Goal: Transaction & Acquisition: Purchase product/service

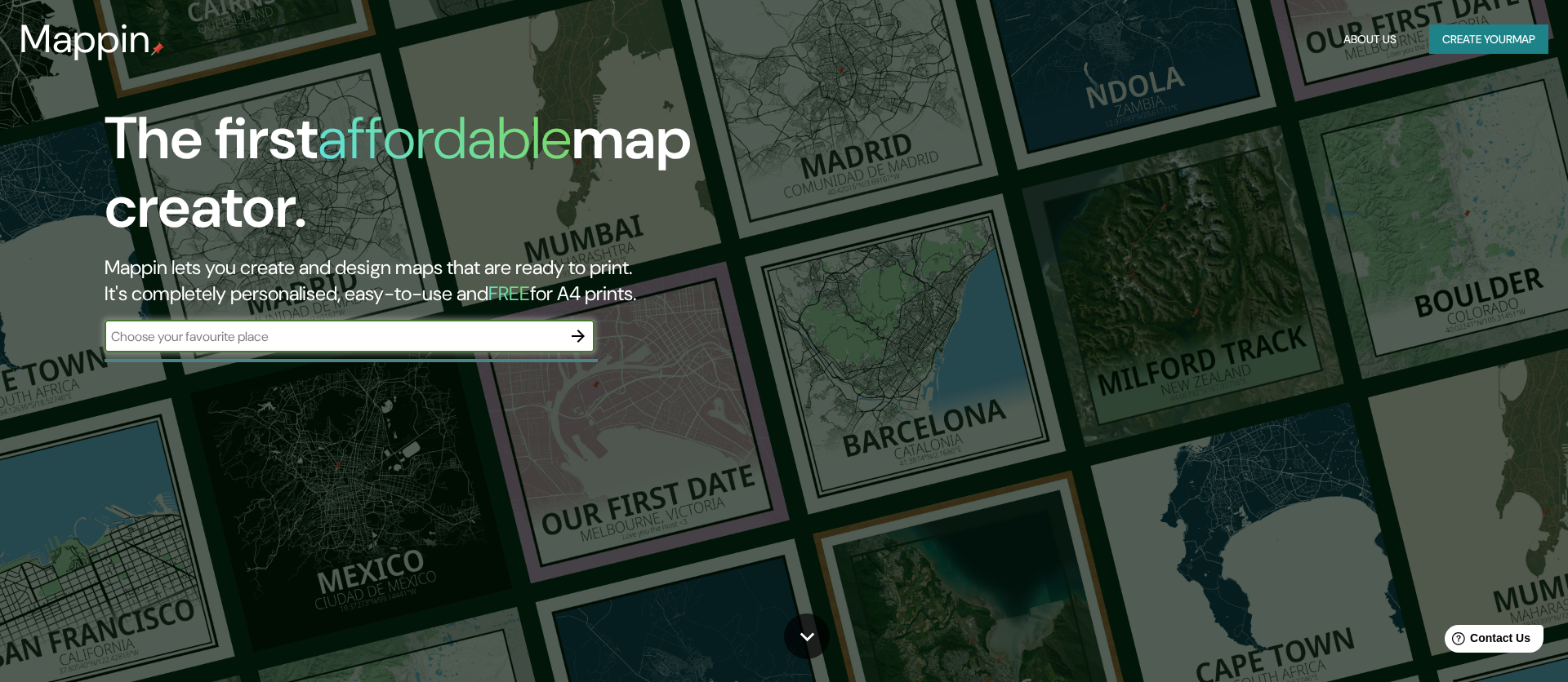
drag, startPoint x: 390, startPoint y: 318, endPoint x: 388, endPoint y: 328, distance: 10.2
click at [389, 326] on div "The first affordable map creator. Mappin lets you create and design maps that a…" at bounding box center [496, 236] width 941 height 264
click at [506, 340] on input "text" at bounding box center [333, 336] width 457 height 19
paste input "Las Heras 267, 2362847 Valparaíso"
type input "Las Heras 267, 2362847 Valparaíso"
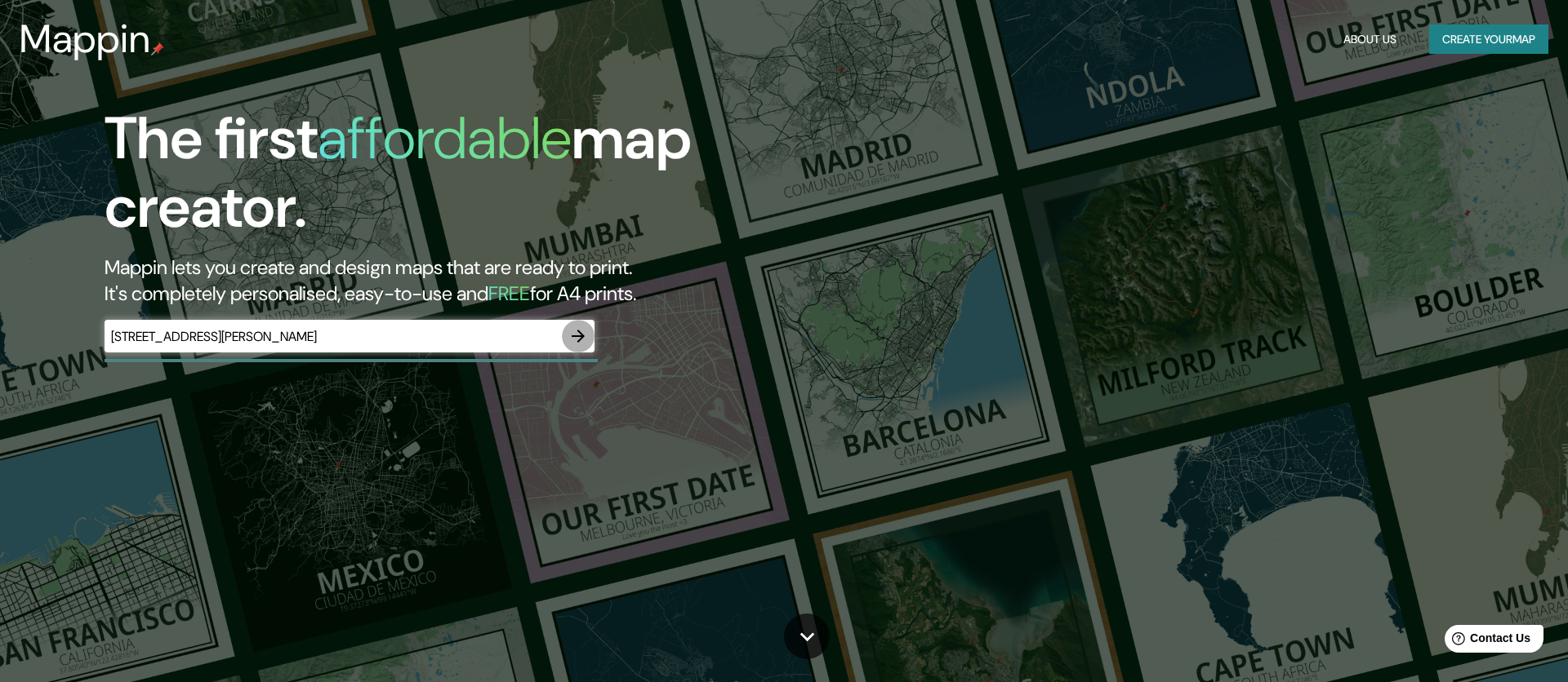
click at [579, 337] on icon "button" at bounding box center [578, 336] width 20 height 20
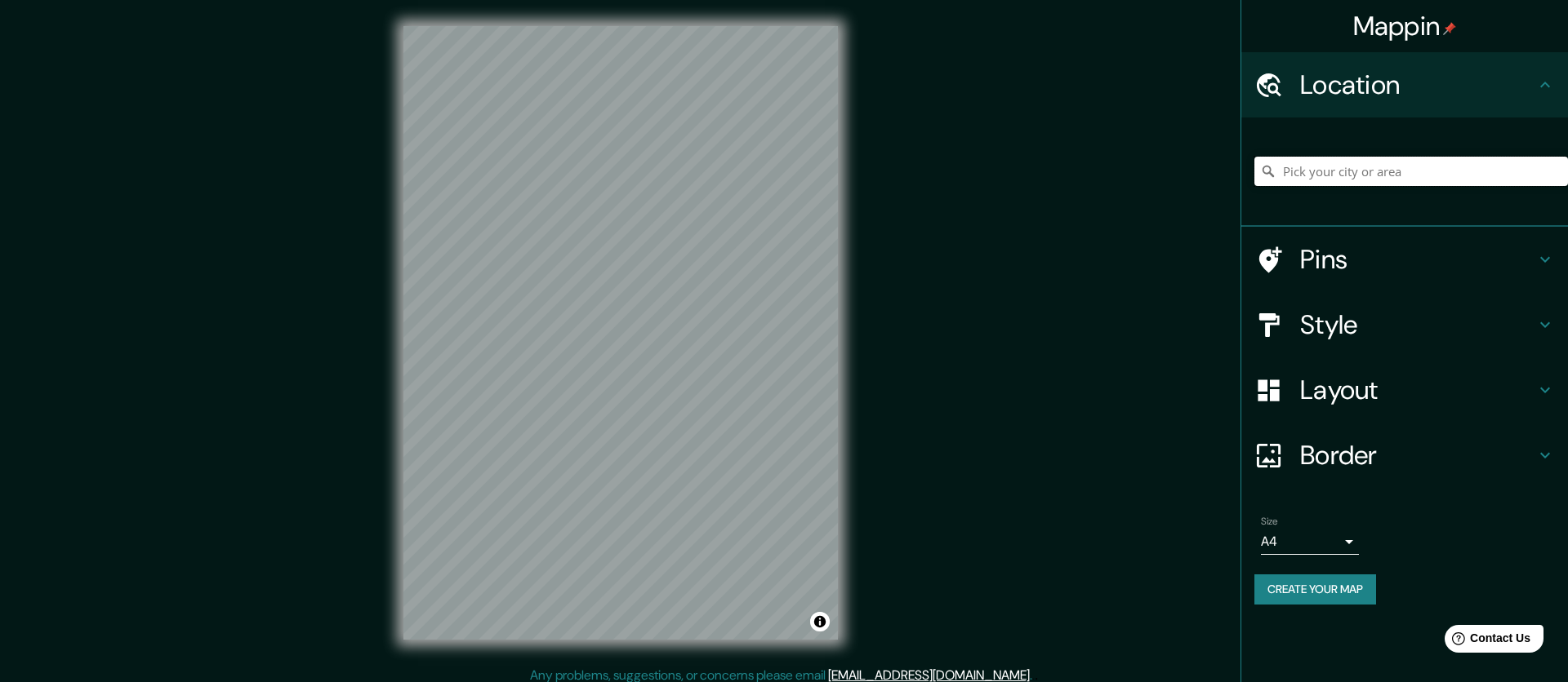
click at [1407, 171] on input "Pick your city or area" at bounding box center [1411, 171] width 314 height 30
paste input "Las Heras 267, 2362847 Valparaíso"
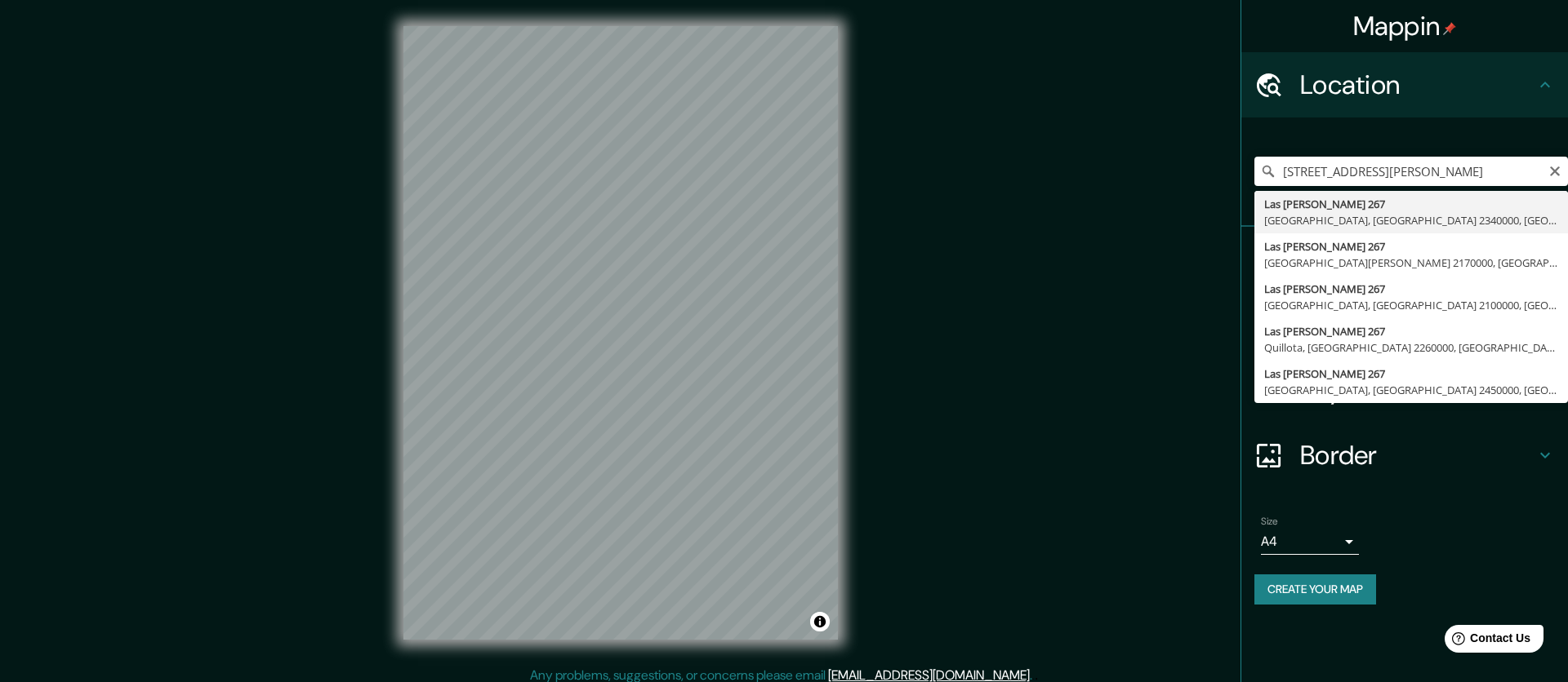
type input "Las Heras 267, Valparaíso, Región de Valparaíso 2340000, Chile"
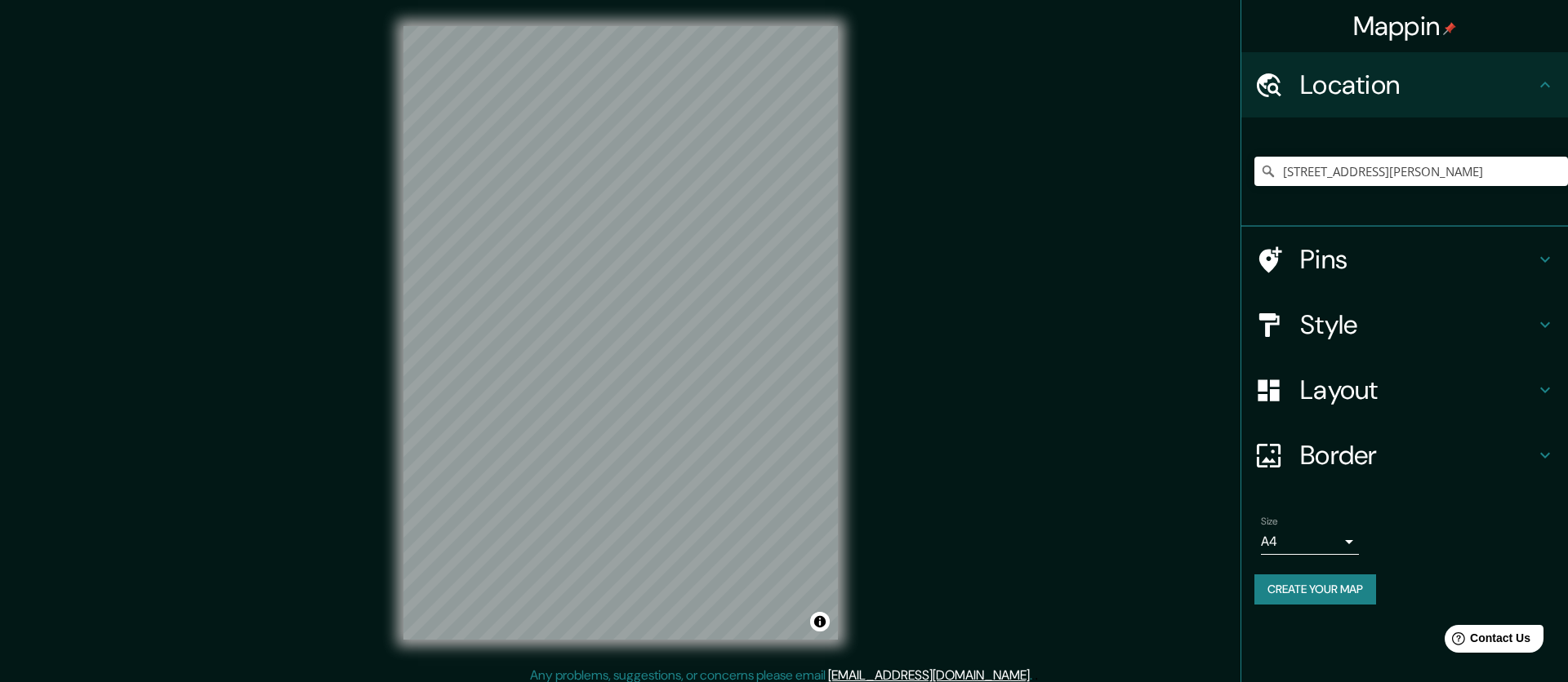
click at [1367, 265] on h4 "Pins" at bounding box center [1417, 260] width 235 height 33
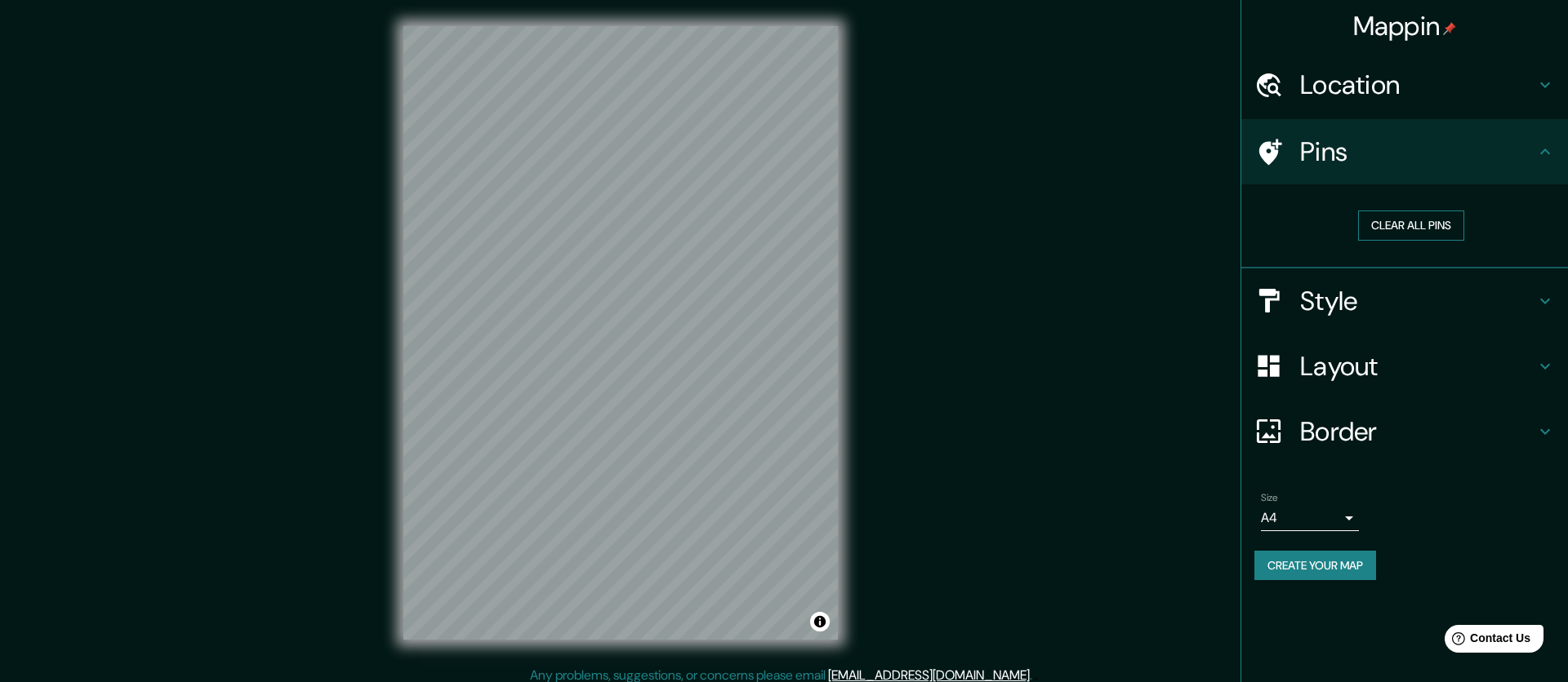
click at [1414, 232] on button "Clear all pins" at bounding box center [1411, 225] width 106 height 30
click at [1403, 220] on button "Clear all pins" at bounding box center [1411, 225] width 106 height 30
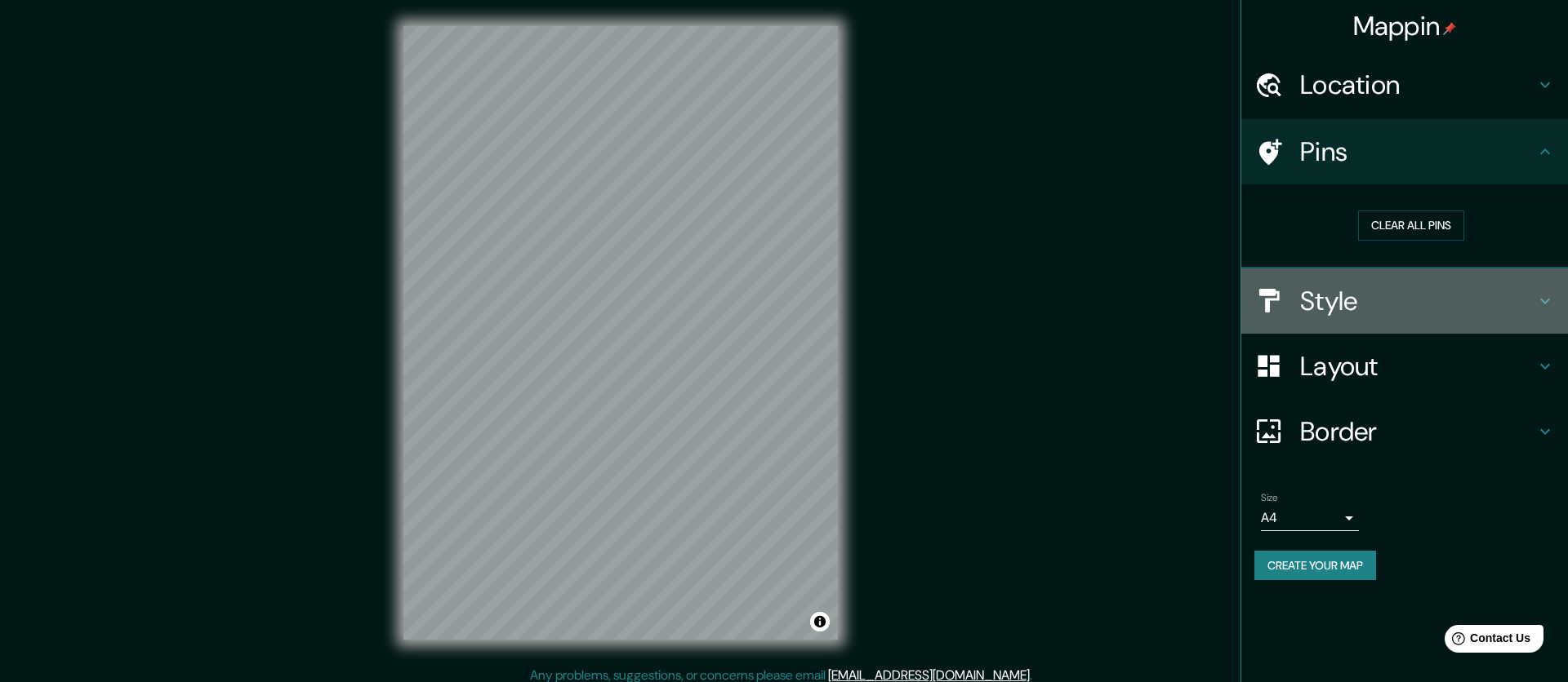
click at [1427, 306] on h4 "Style" at bounding box center [1417, 301] width 235 height 33
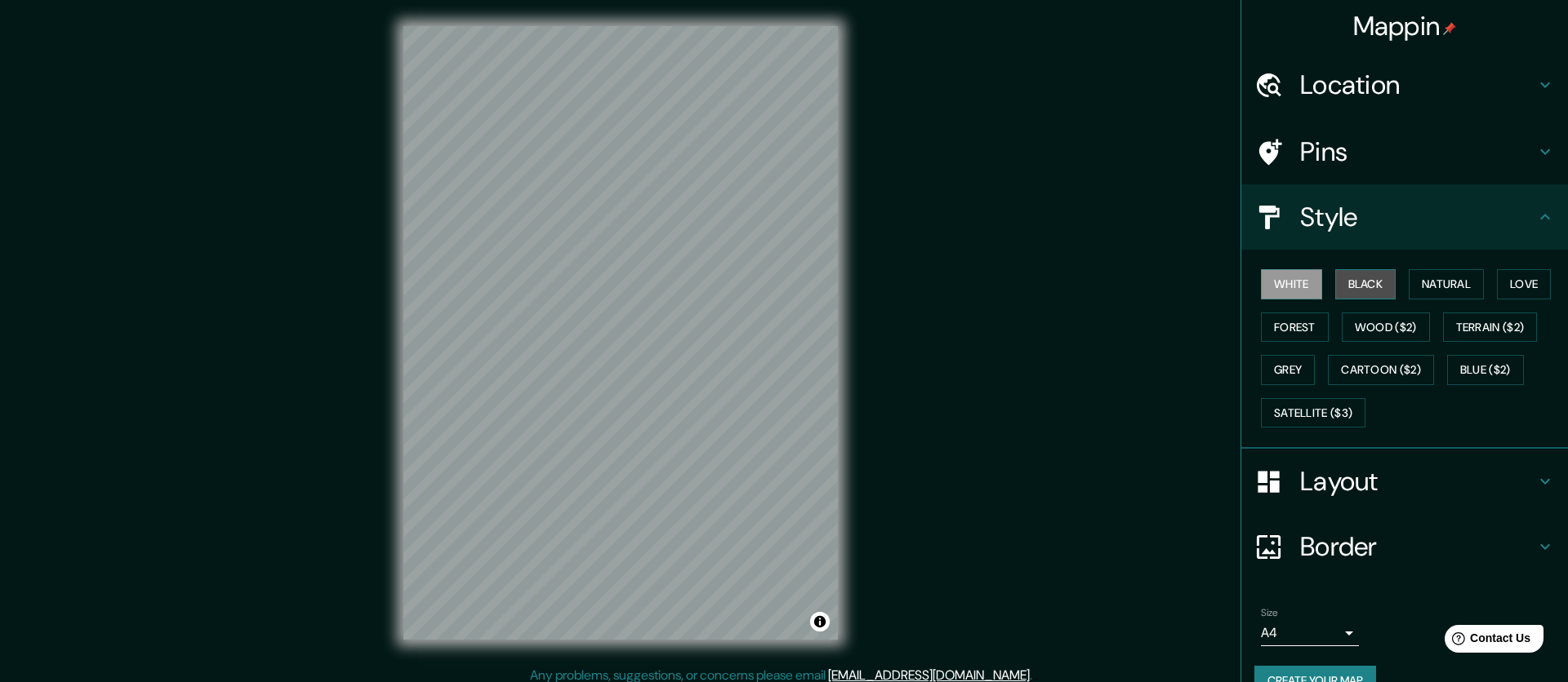
click at [1362, 278] on button "Black" at bounding box center [1366, 284] width 61 height 30
click at [1432, 299] on div "White Black Natural Love Forest Wood ($2) Terrain ($2) Grey Cartoon ($2) Blue (…" at bounding box center [1411, 348] width 314 height 171
click at [1443, 287] on button "Natural" at bounding box center [1445, 284] width 75 height 30
click at [1321, 484] on h4 "Layout" at bounding box center [1417, 481] width 235 height 33
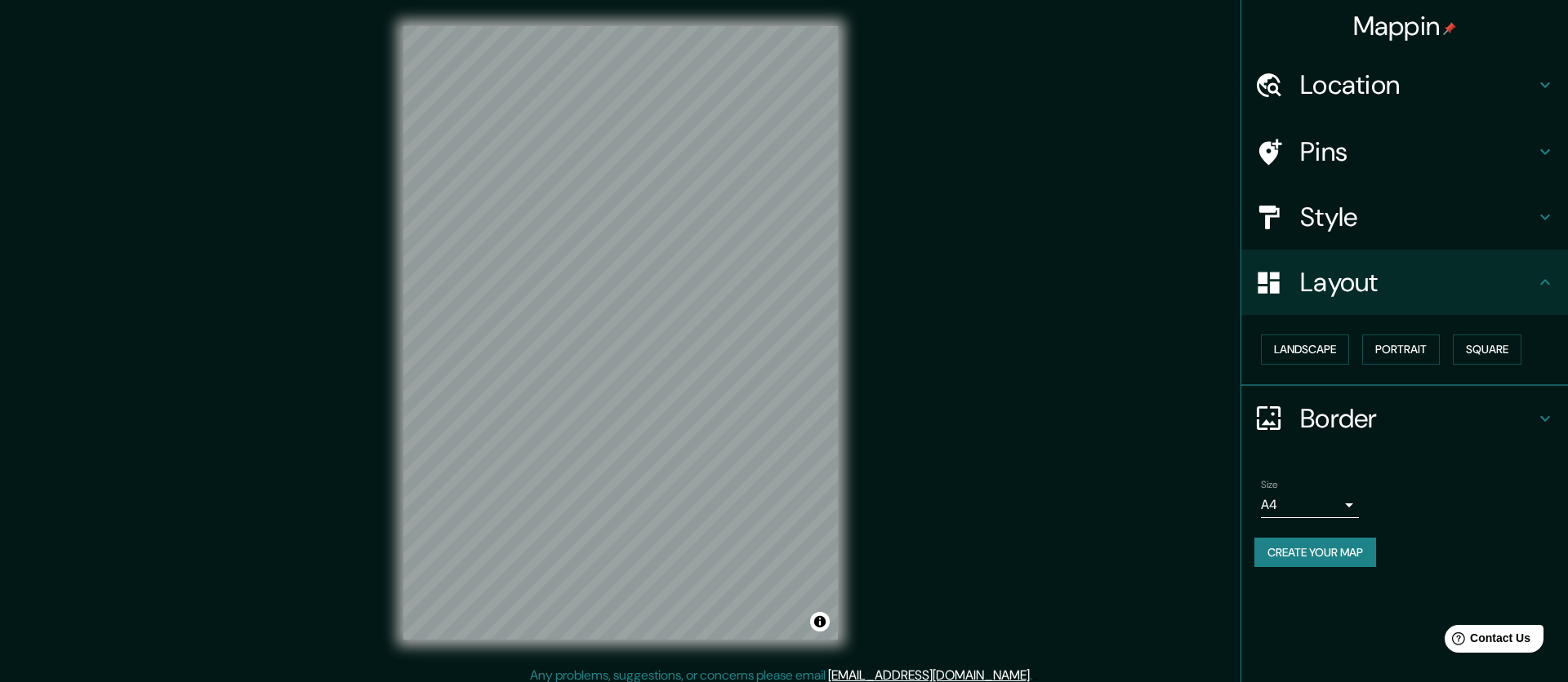
click at [1316, 499] on body "Mappin Location Las Heras 267, Valparaíso, Región de Valparaíso 2340000, Chile …" at bounding box center [784, 341] width 1568 height 682
click at [1358, 429] on div at bounding box center [784, 341] width 1568 height 682
click at [1367, 415] on h4 "Border" at bounding box center [1417, 419] width 235 height 33
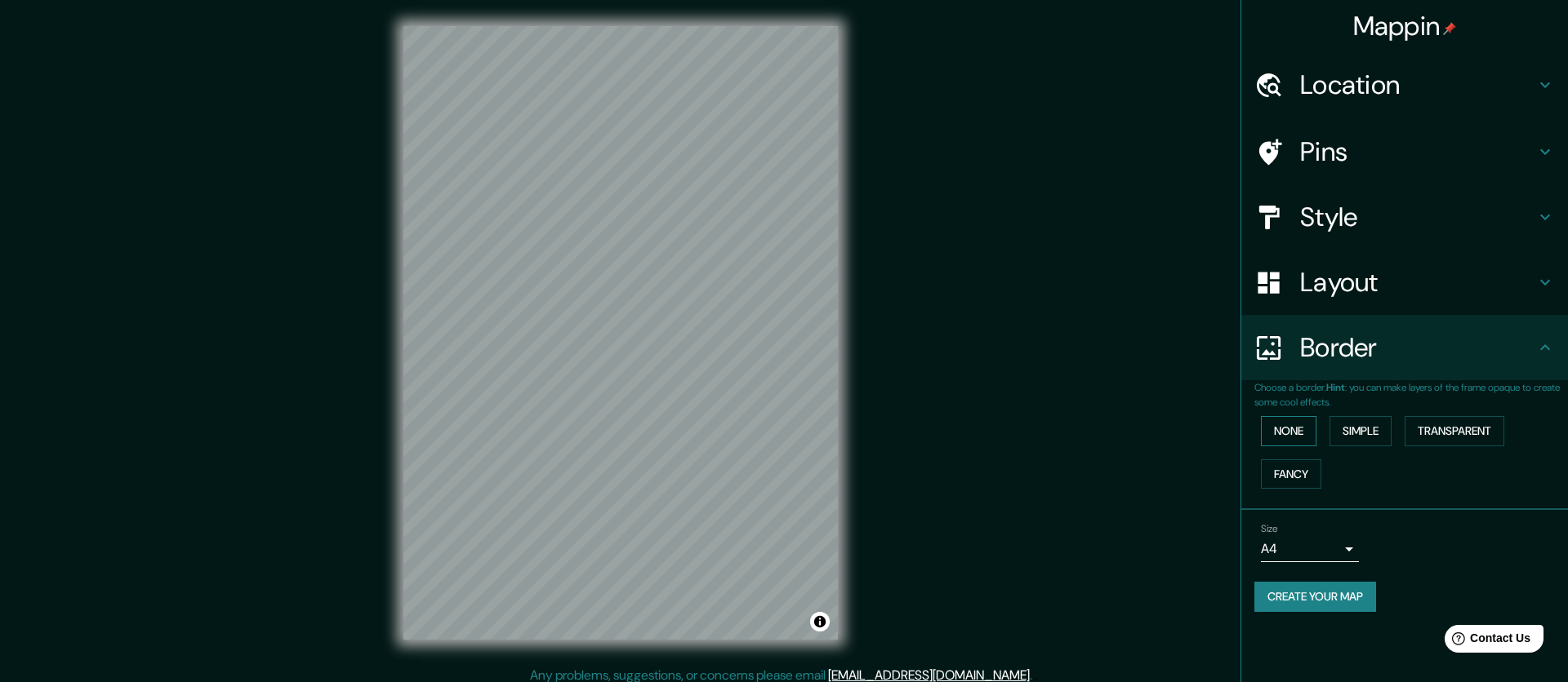
click at [1294, 434] on button "None" at bounding box center [1288, 431] width 55 height 30
click at [1297, 434] on button "None" at bounding box center [1288, 431] width 55 height 30
click at [1297, 470] on button "Fancy" at bounding box center [1291, 474] width 60 height 30
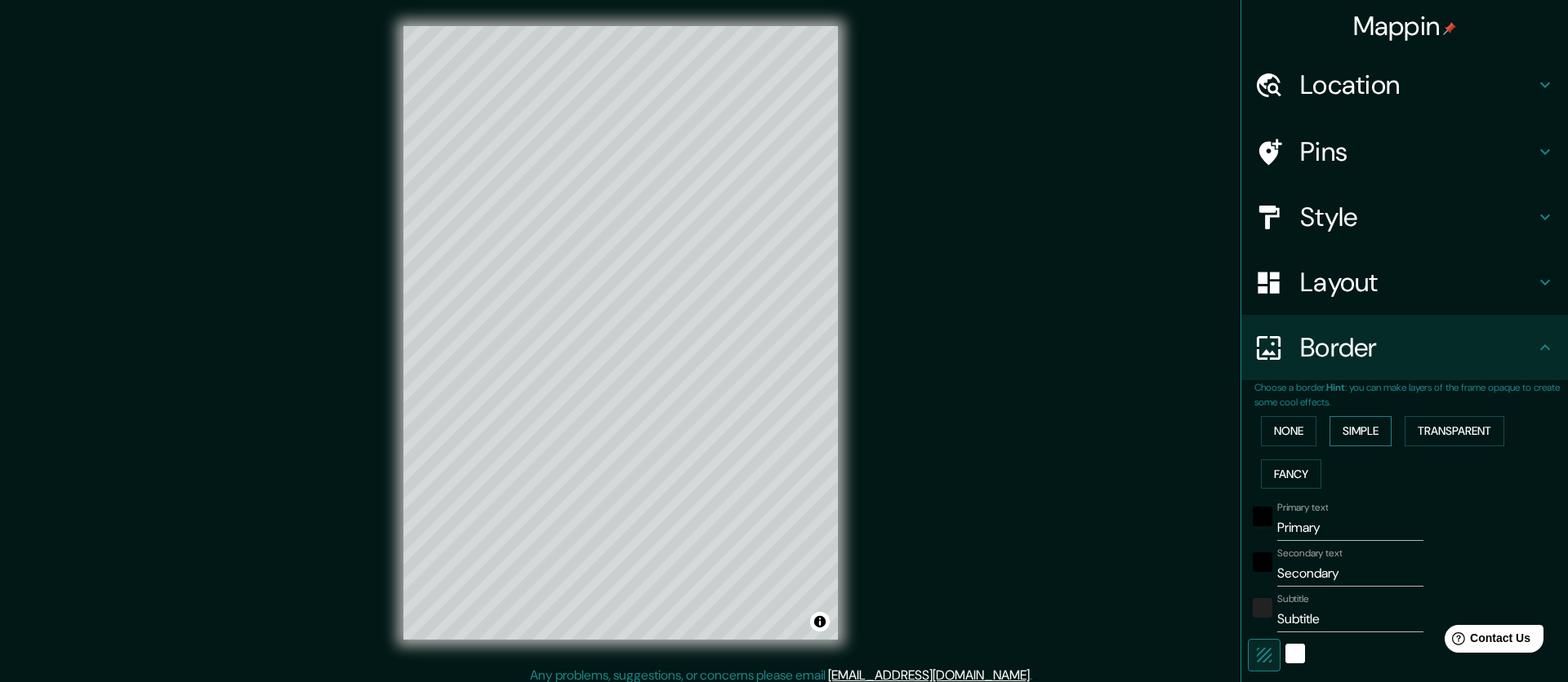
click at [1370, 428] on button "Simple" at bounding box center [1360, 431] width 62 height 30
click at [1366, 434] on button "Simple" at bounding box center [1360, 431] width 62 height 30
type input "213"
type input "43"
click at [1297, 417] on button "None" at bounding box center [1288, 431] width 55 height 30
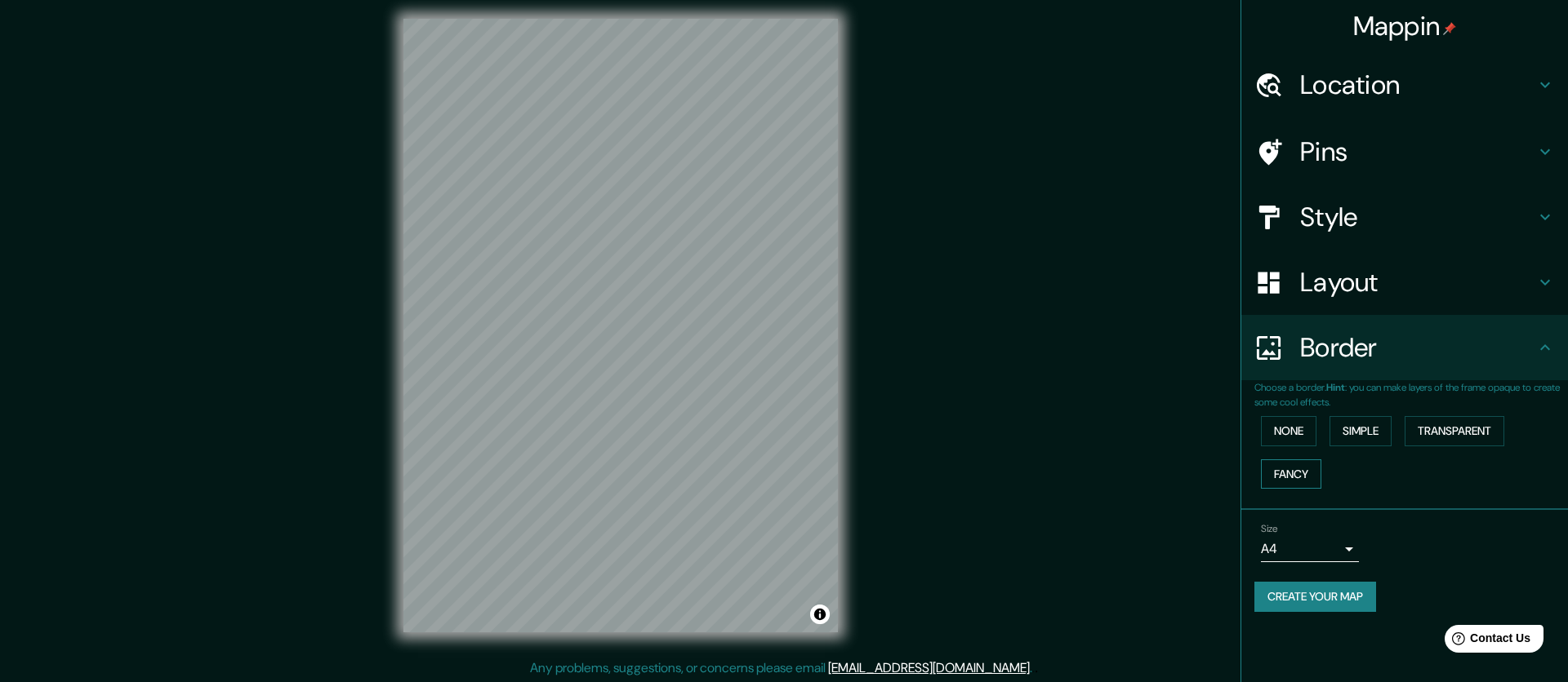
scroll to position [10, 0]
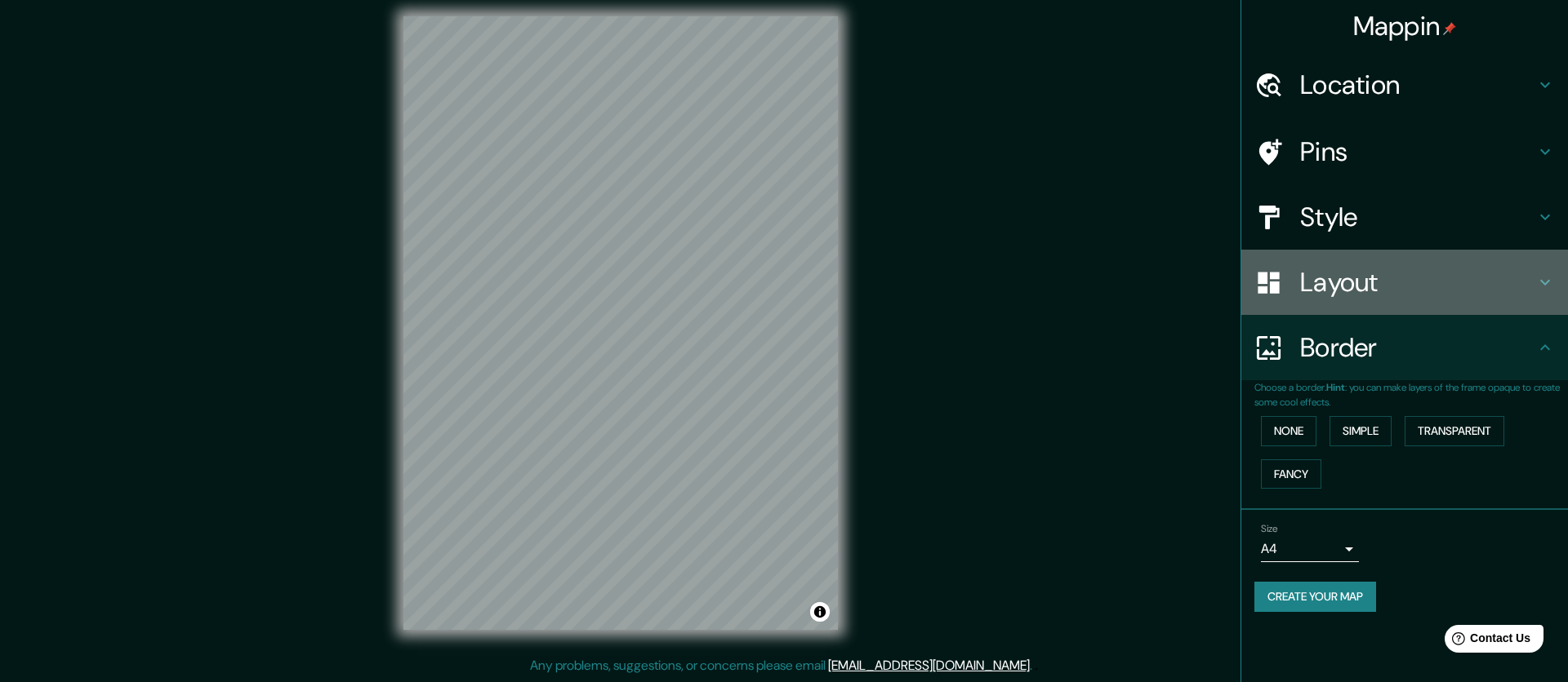
click at [1339, 288] on h4 "Layout" at bounding box center [1417, 282] width 235 height 33
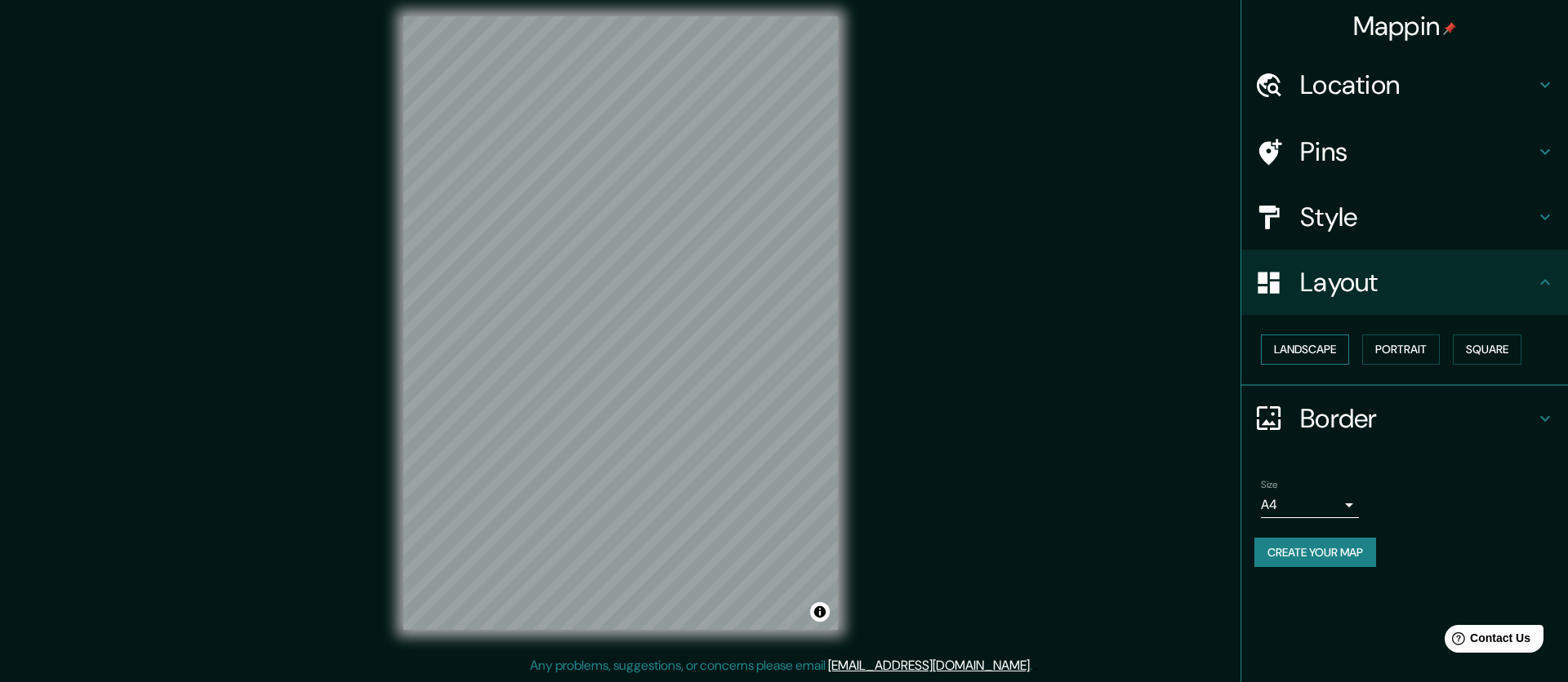
click at [1317, 350] on button "Landscape" at bounding box center [1305, 350] width 88 height 30
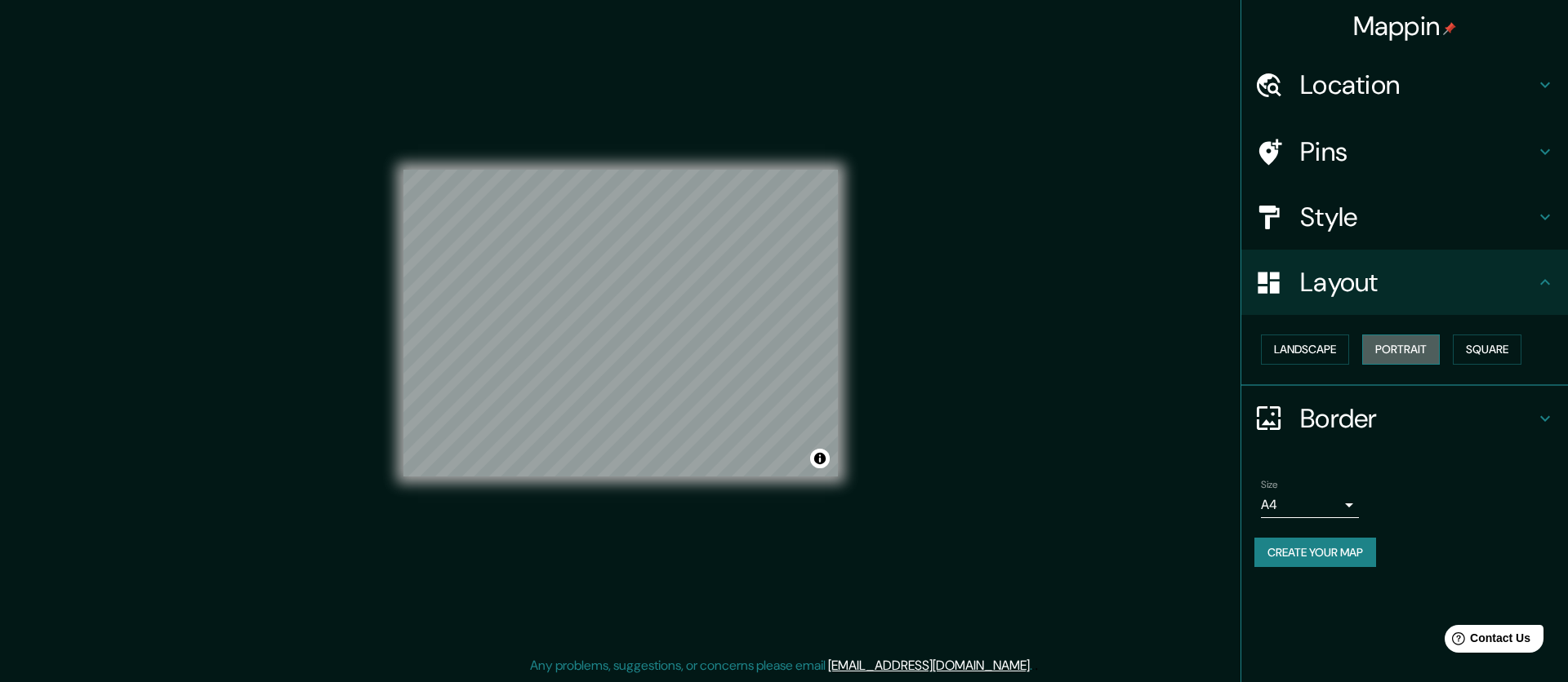
drag, startPoint x: 1394, startPoint y: 353, endPoint x: 1418, endPoint y: 353, distance: 24.0
click at [1394, 353] on button "Portrait" at bounding box center [1401, 350] width 77 height 30
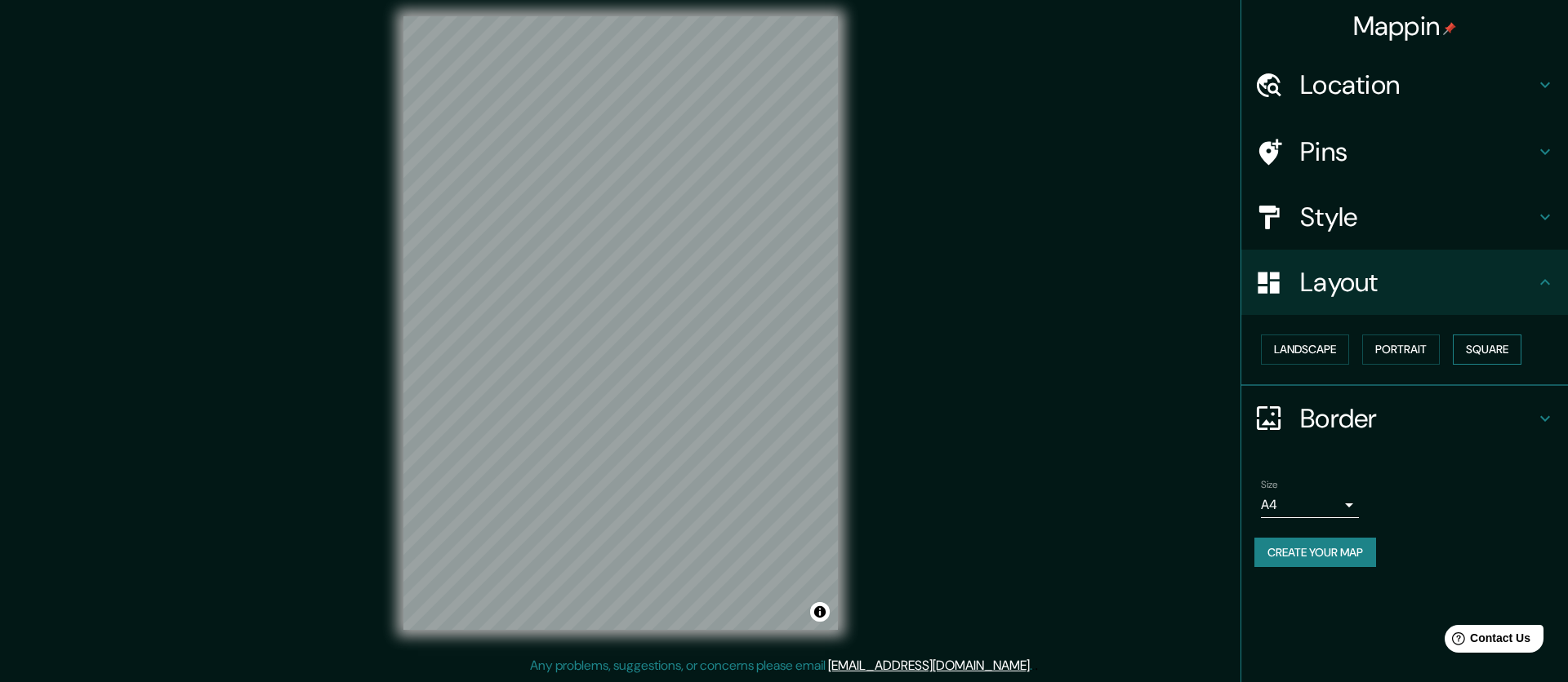
click at [1488, 350] on button "Square" at bounding box center [1487, 350] width 68 height 30
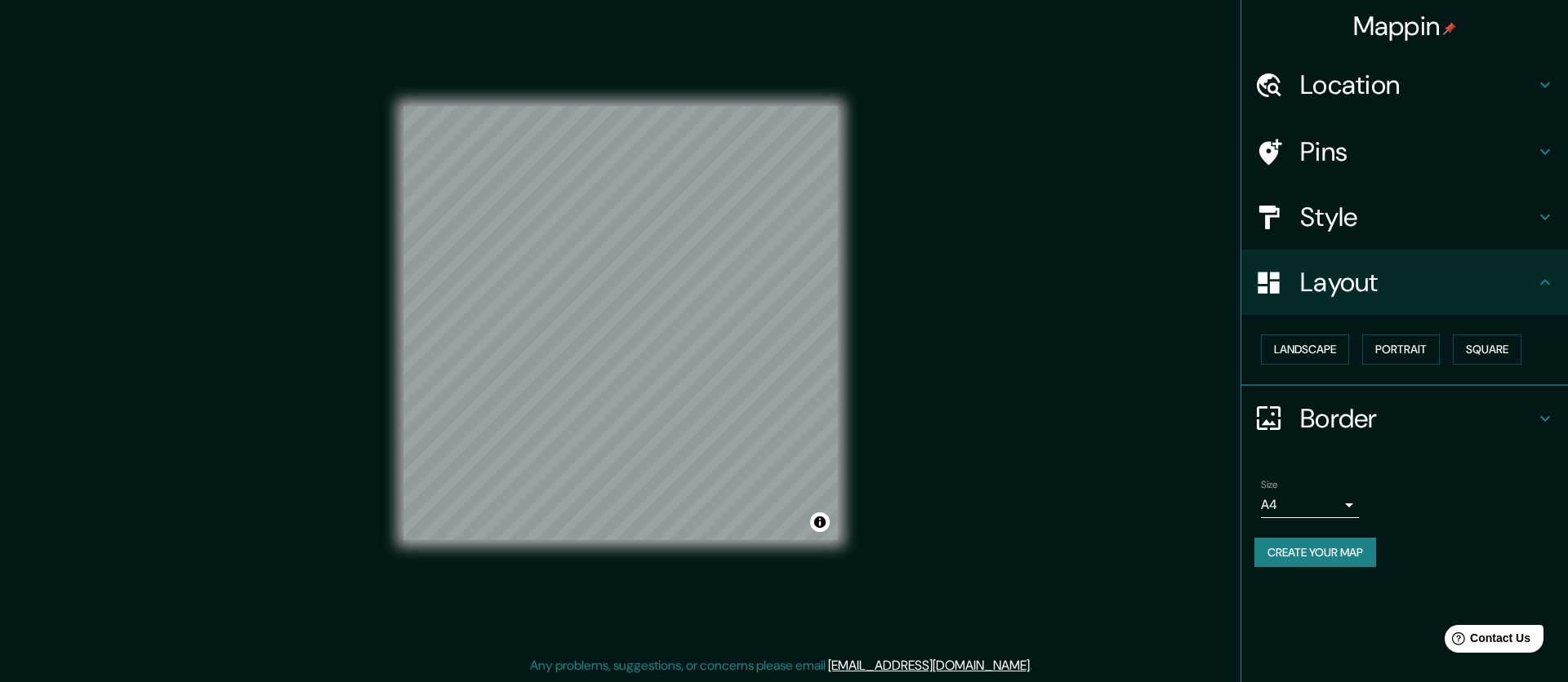
drag, startPoint x: 1428, startPoint y: 355, endPoint x: 1453, endPoint y: 288, distance: 71.5
click at [1428, 355] on button "Portrait" at bounding box center [1401, 350] width 77 height 30
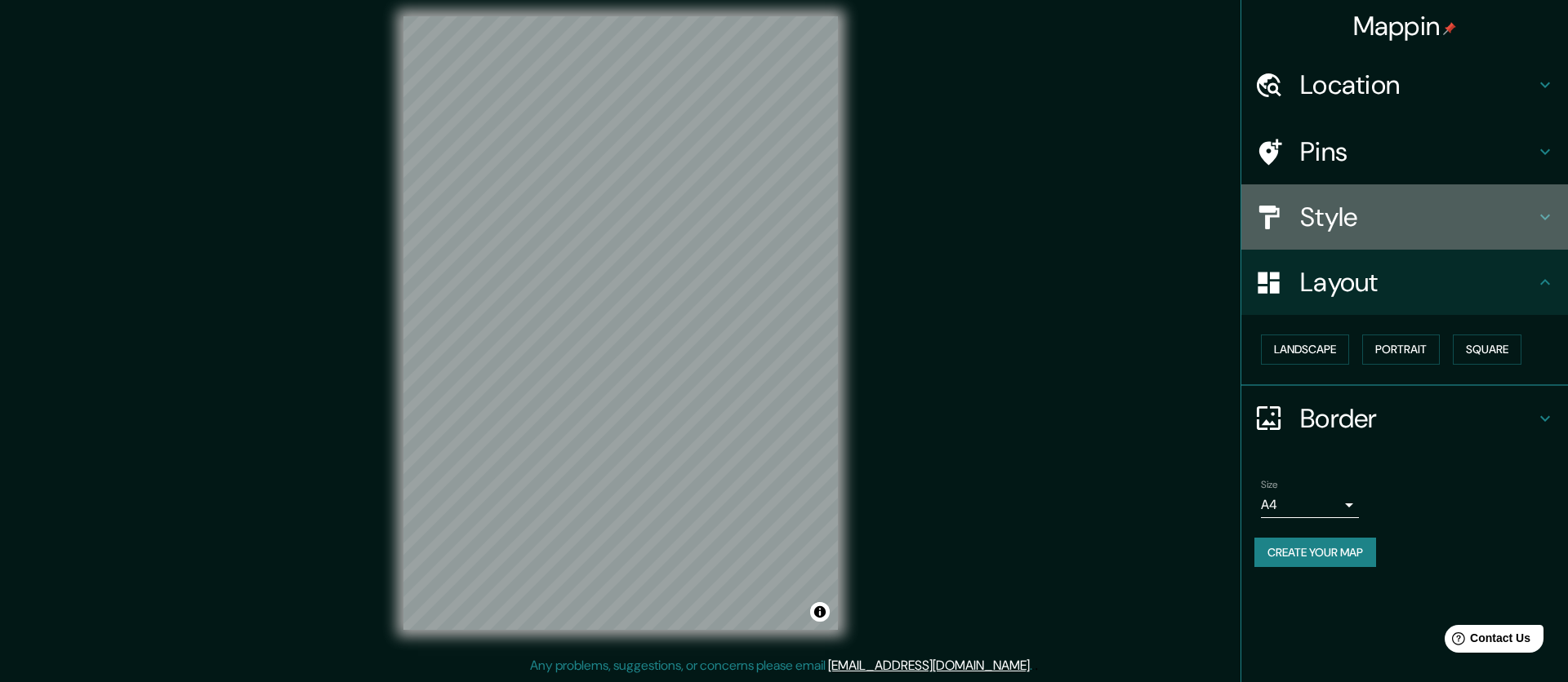
drag, startPoint x: 1458, startPoint y: 233, endPoint x: 1470, endPoint y: 233, distance: 12.0
click at [1458, 233] on h4 "Style" at bounding box center [1417, 217] width 235 height 33
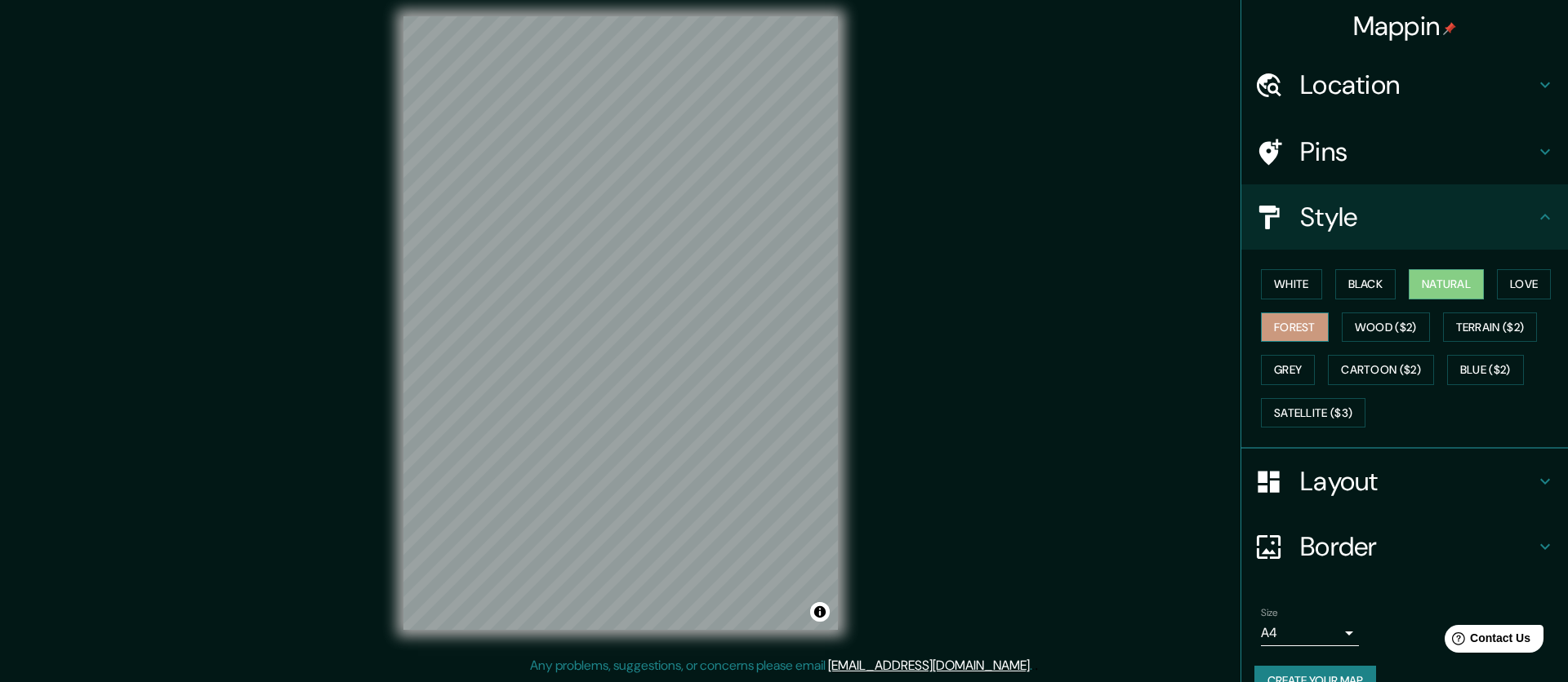
click at [1300, 326] on button "Forest" at bounding box center [1295, 327] width 67 height 30
click at [1375, 320] on button "Wood ($2)" at bounding box center [1385, 327] width 88 height 30
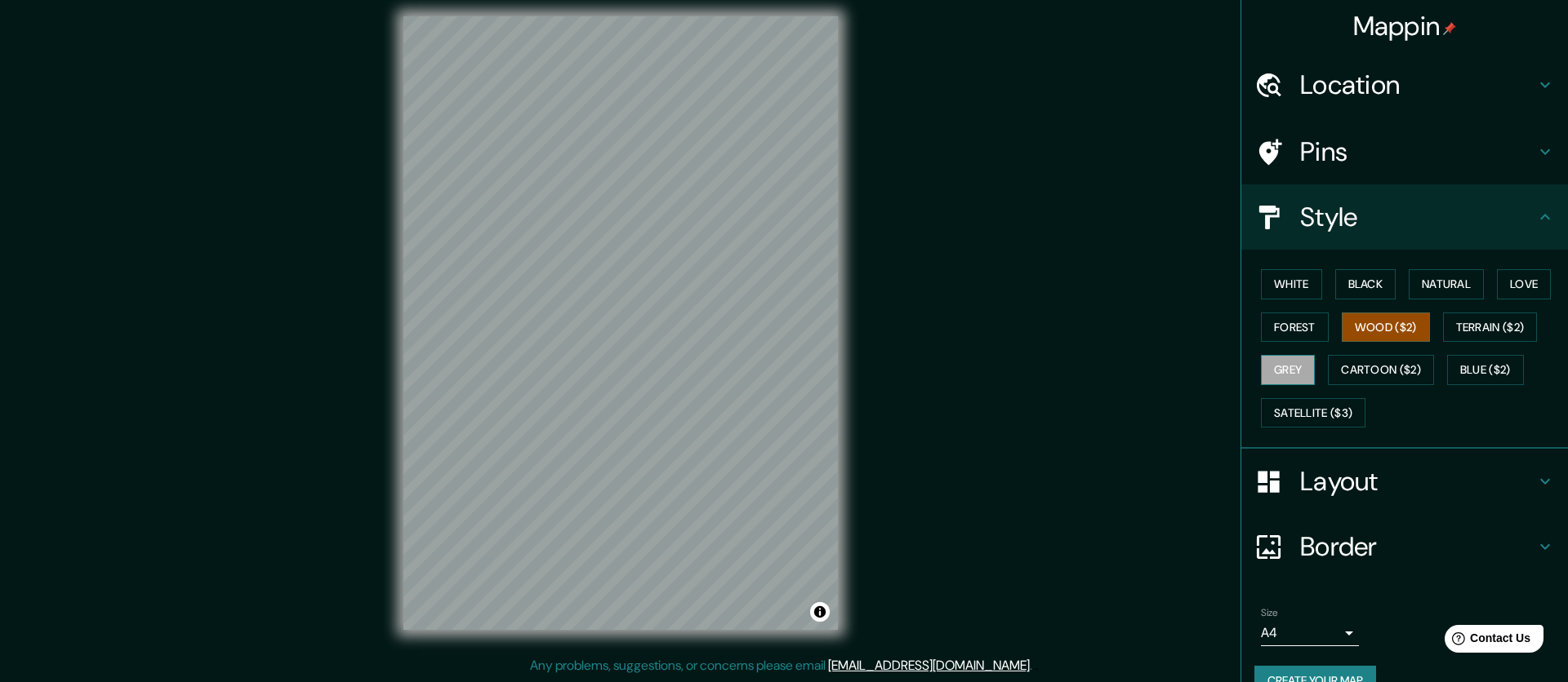
click at [1280, 367] on button "Grey" at bounding box center [1287, 369] width 54 height 30
click at [1287, 294] on button "White" at bounding box center [1291, 284] width 61 height 30
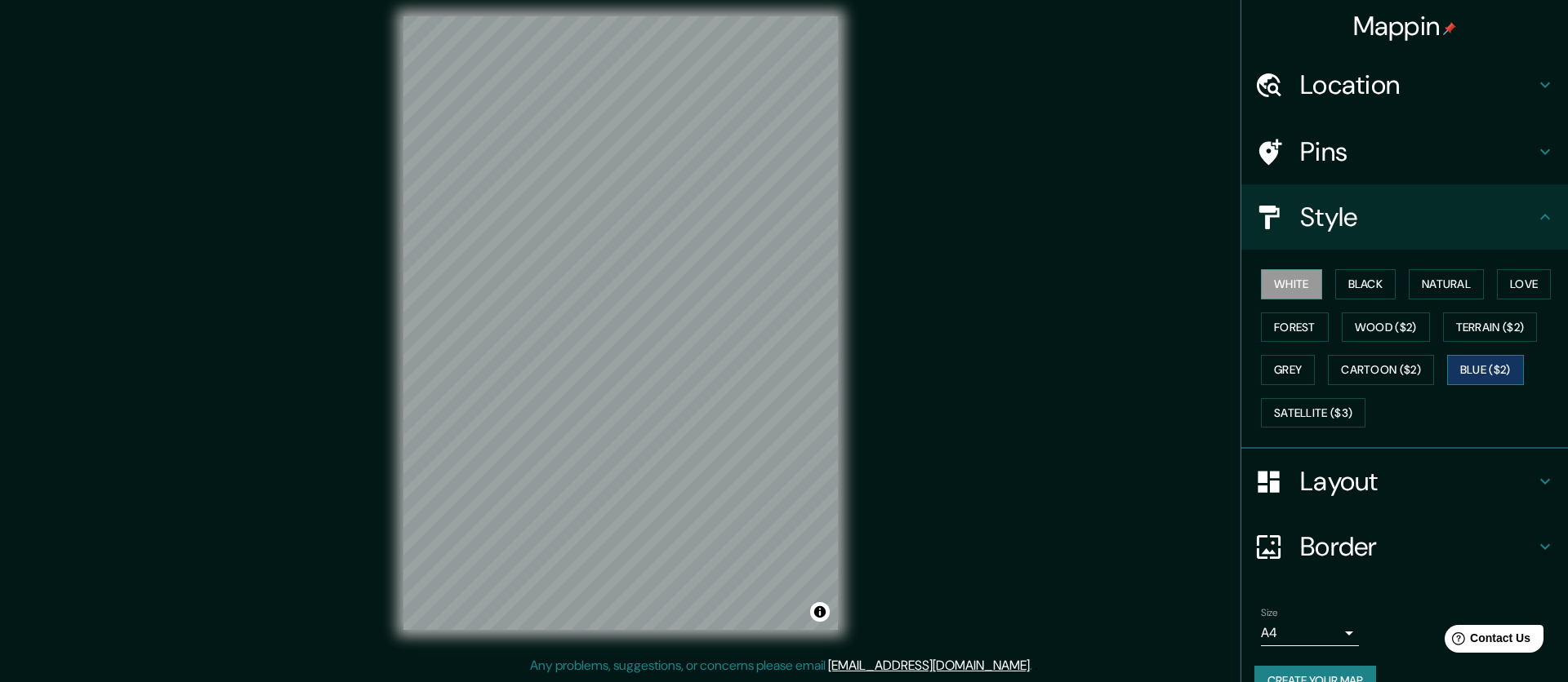
click at [1492, 374] on button "Blue ($2)" at bounding box center [1485, 369] width 77 height 30
click at [1412, 369] on button "Cartoon ($2)" at bounding box center [1380, 369] width 106 height 30
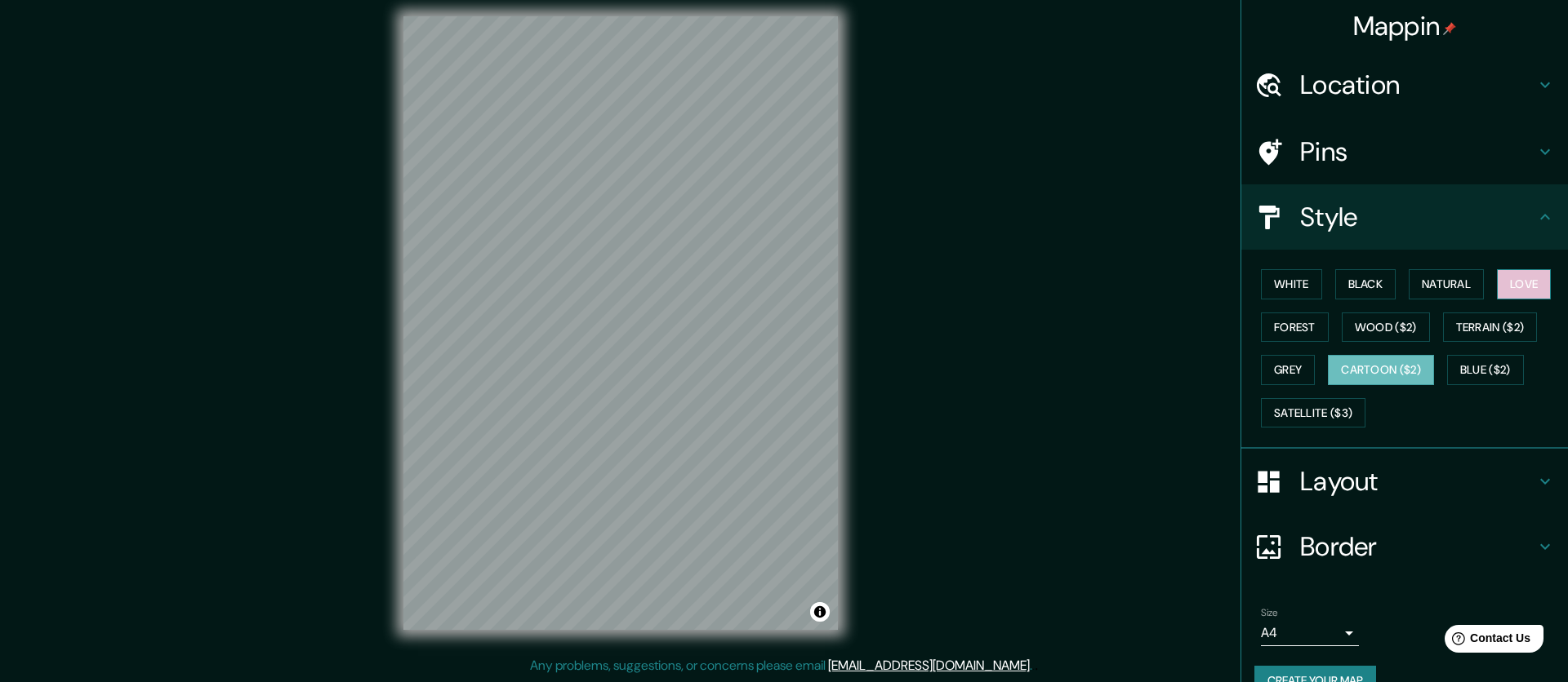
click at [1519, 290] on button "Love" at bounding box center [1523, 284] width 54 height 30
click at [1438, 285] on button "Natural" at bounding box center [1445, 284] width 75 height 30
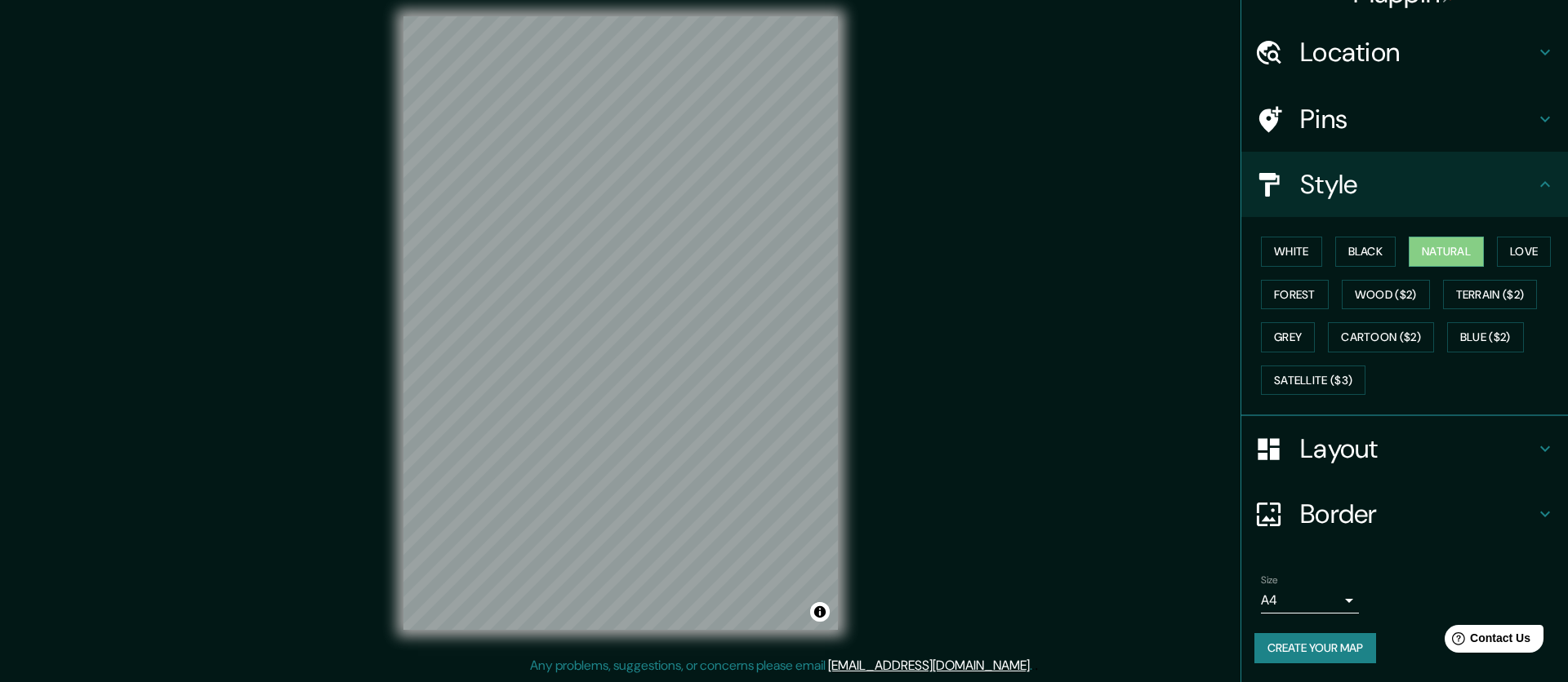
scroll to position [34, 0]
drag, startPoint x: 1309, startPoint y: 639, endPoint x: 1310, endPoint y: 648, distance: 9.1
click at [1310, 642] on button "Create your map" at bounding box center [1315, 647] width 122 height 30
click at [1343, 648] on button "Create your map" at bounding box center [1315, 647] width 122 height 30
click at [1367, 243] on button "Black" at bounding box center [1366, 251] width 61 height 30
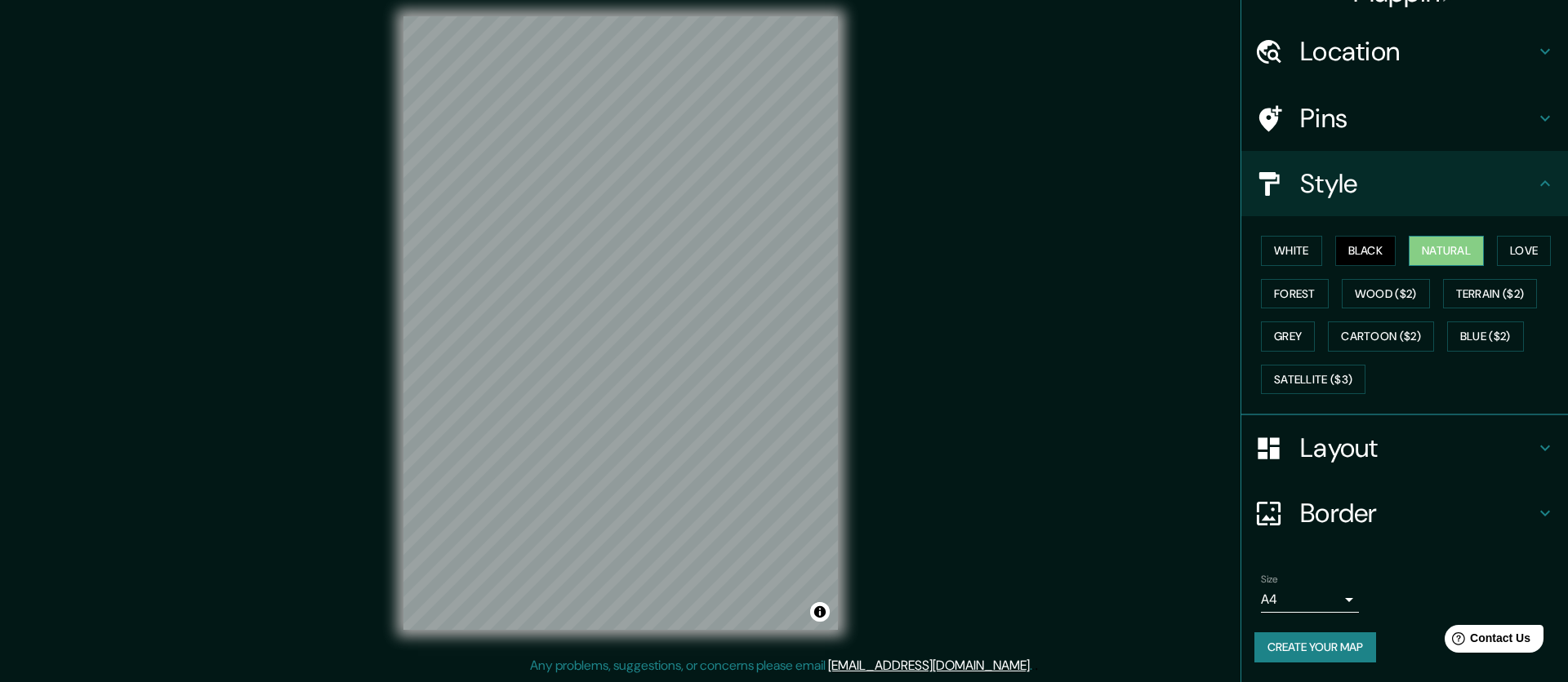
click at [1444, 251] on button "Natural" at bounding box center [1445, 251] width 75 height 30
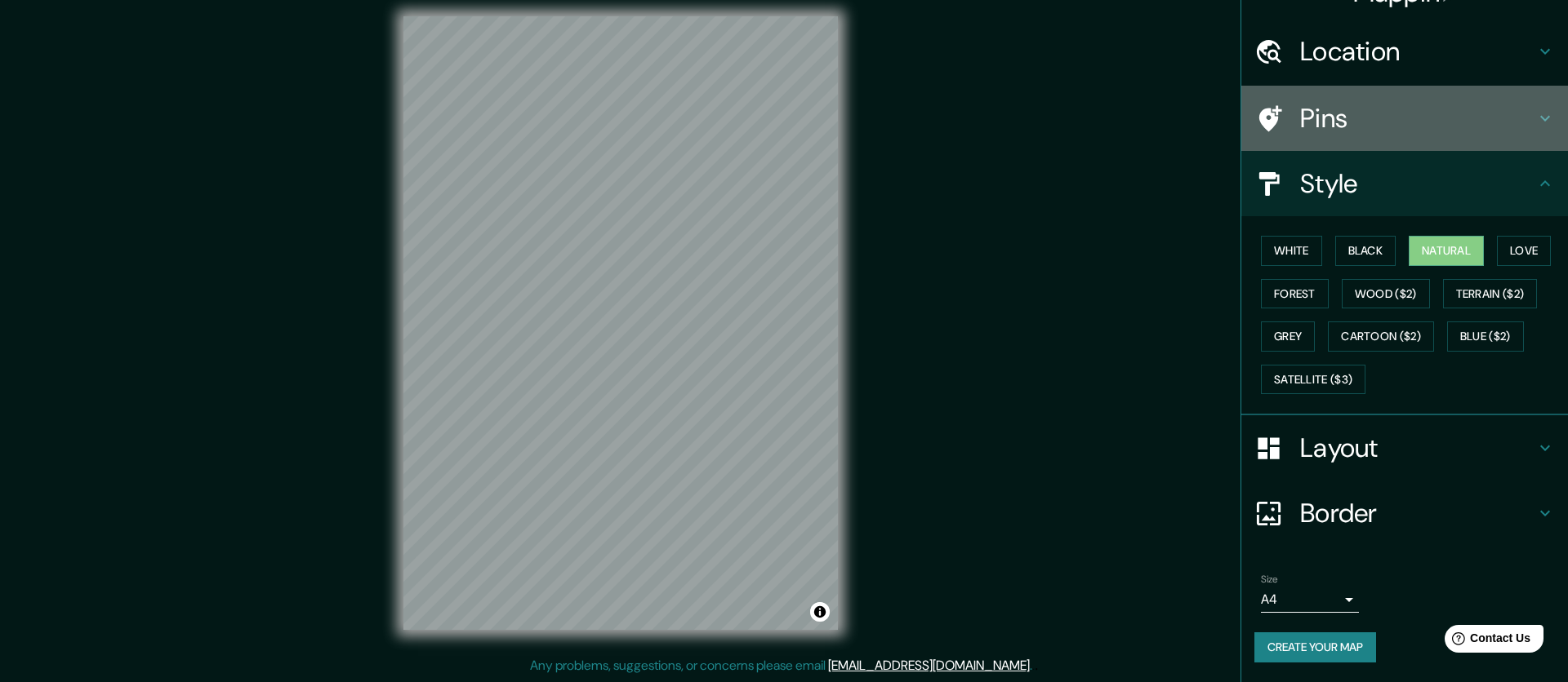
click at [1347, 111] on h4 "Pins" at bounding box center [1417, 118] width 235 height 33
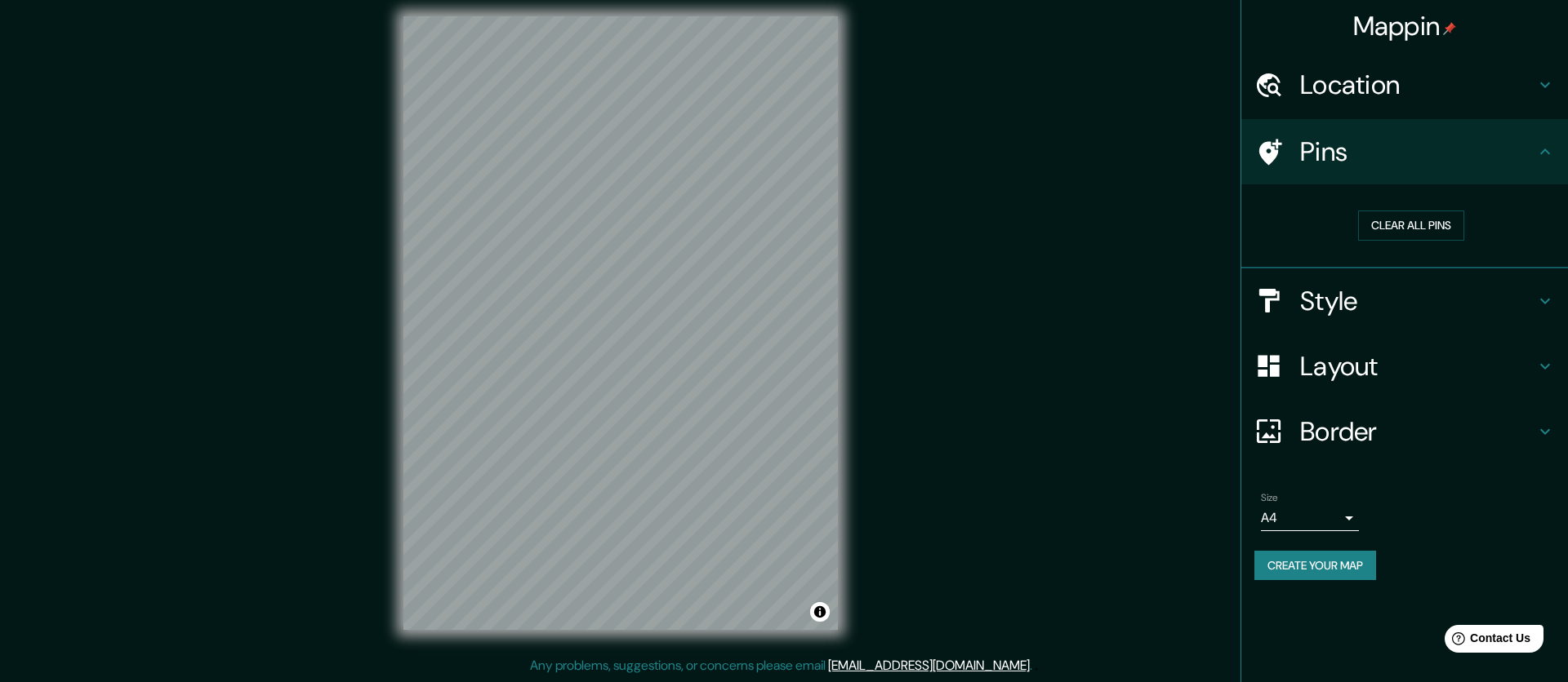
click at [1447, 109] on div "Location" at bounding box center [1404, 84] width 327 height 65
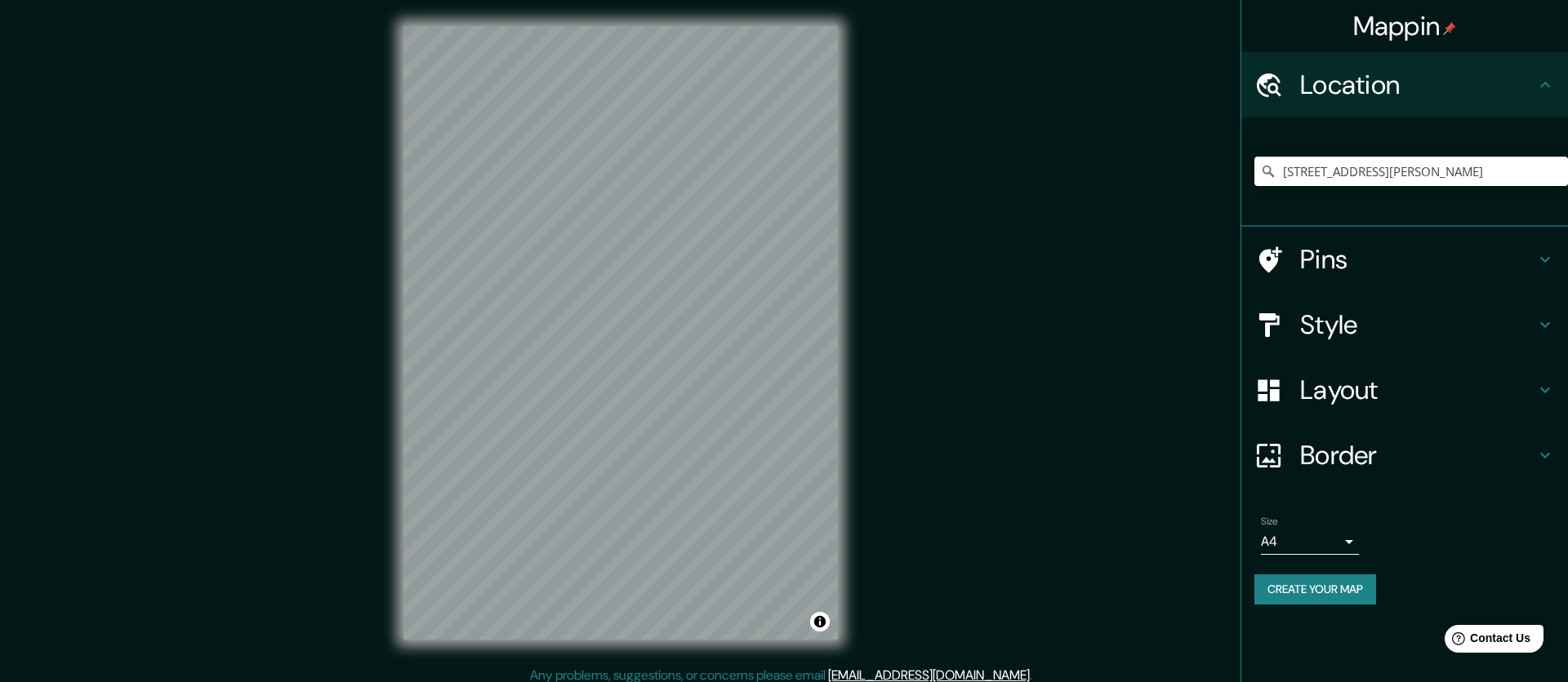
drag, startPoint x: 1385, startPoint y: 261, endPoint x: 1159, endPoint y: 305, distance: 230.2
click at [1385, 261] on h4 "Pins" at bounding box center [1417, 260] width 235 height 33
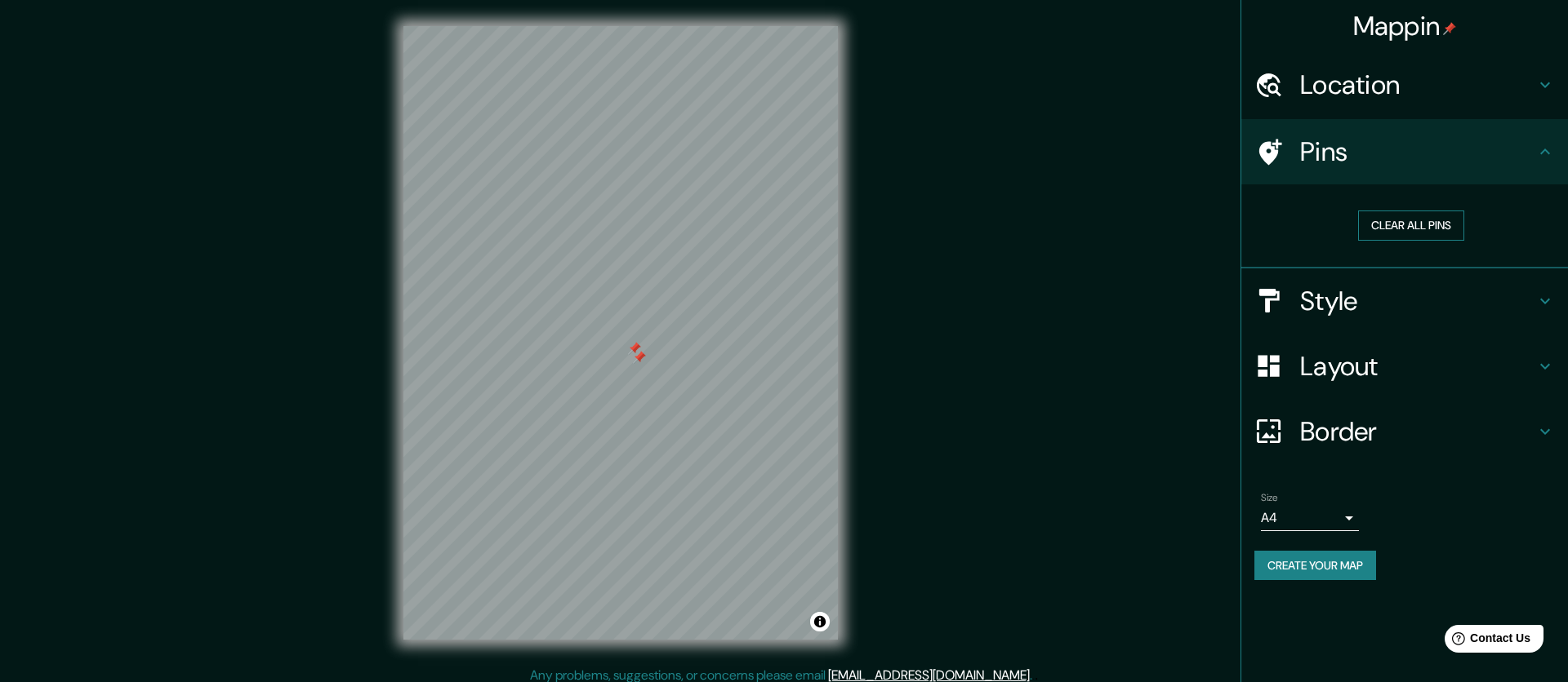
click at [1384, 216] on button "Clear all pins" at bounding box center [1411, 225] width 106 height 30
click at [1364, 569] on button "Create your map" at bounding box center [1315, 566] width 122 height 30
click at [1357, 524] on body "Mappin Location Las Heras 267, Valparaíso, Región de Valparaíso 2340000, Chile …" at bounding box center [784, 341] width 1568 height 682
click at [1412, 529] on div at bounding box center [784, 341] width 1568 height 682
click at [1351, 568] on div "Create your map" at bounding box center [1404, 566] width 300 height 30
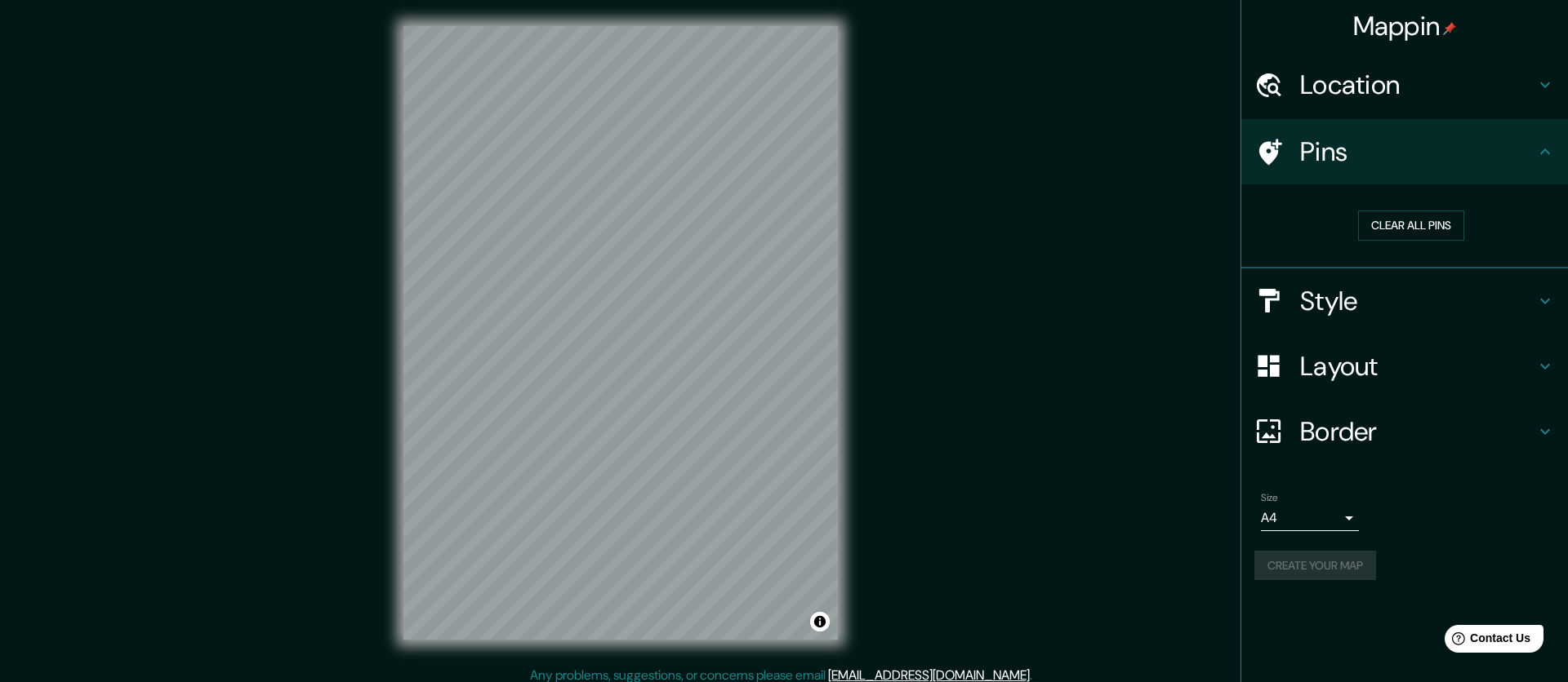
click at [1351, 568] on div "Create your map" at bounding box center [1404, 566] width 300 height 30
click at [1350, 568] on div "Create your map" at bounding box center [1404, 566] width 300 height 30
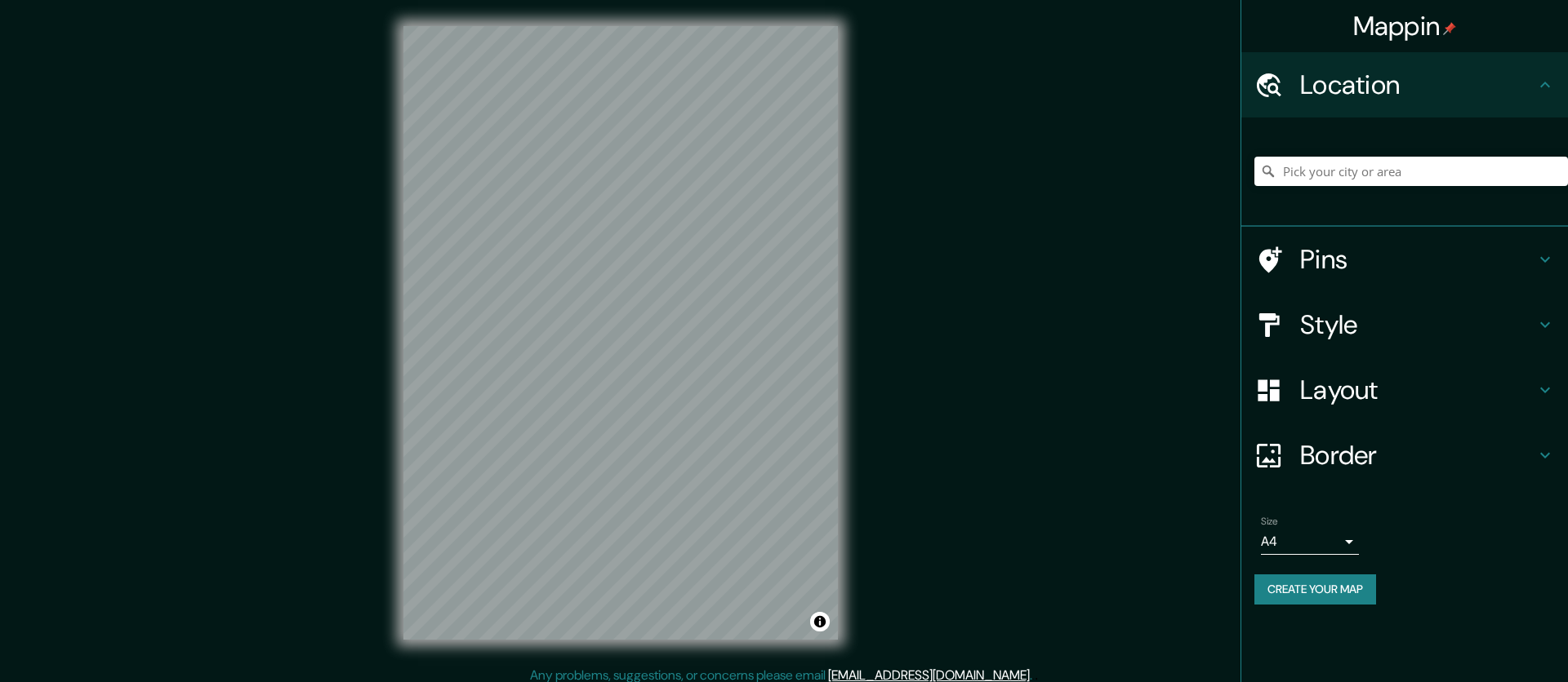
scroll to position [10, 0]
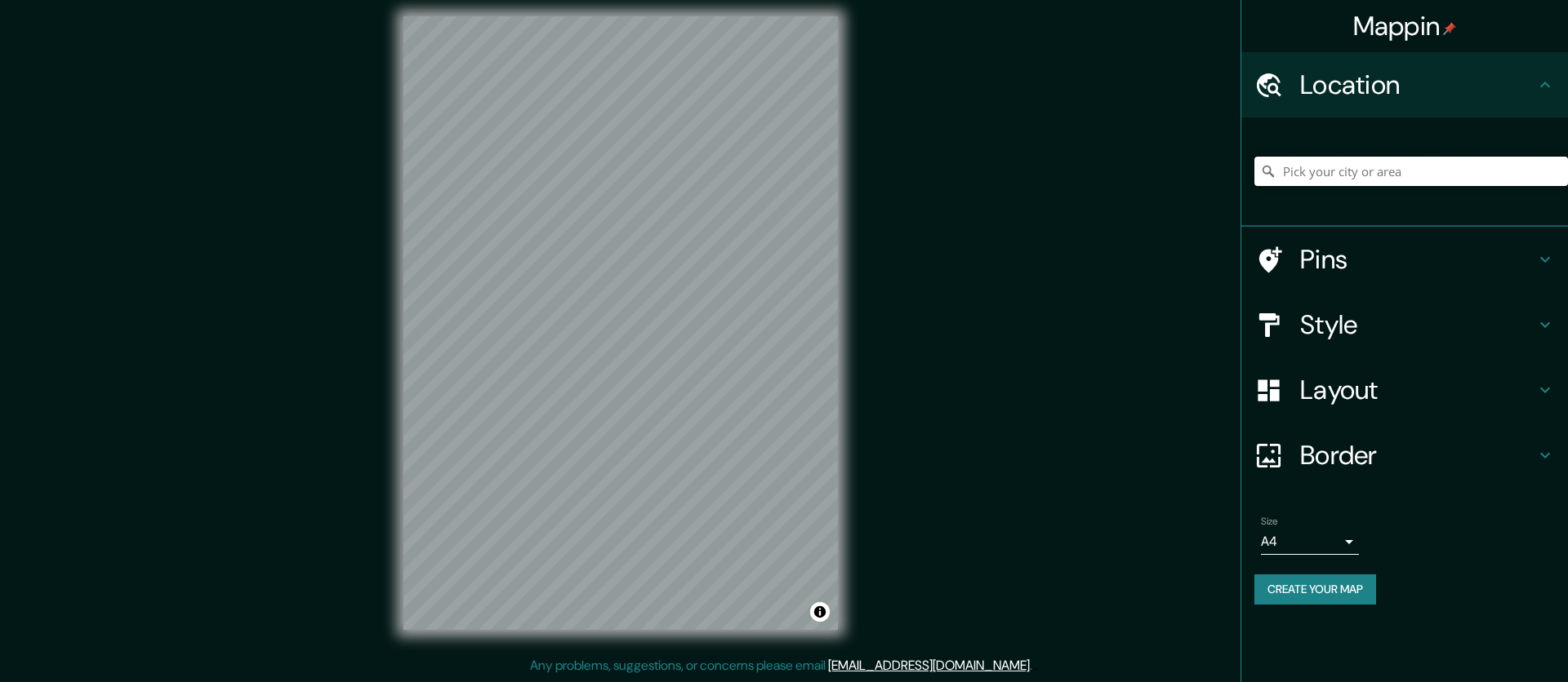
click at [1344, 171] on input "Pick your city or area" at bounding box center [1411, 171] width 314 height 30
paste input "Las Heras 267, 2362847 Valparaíso"
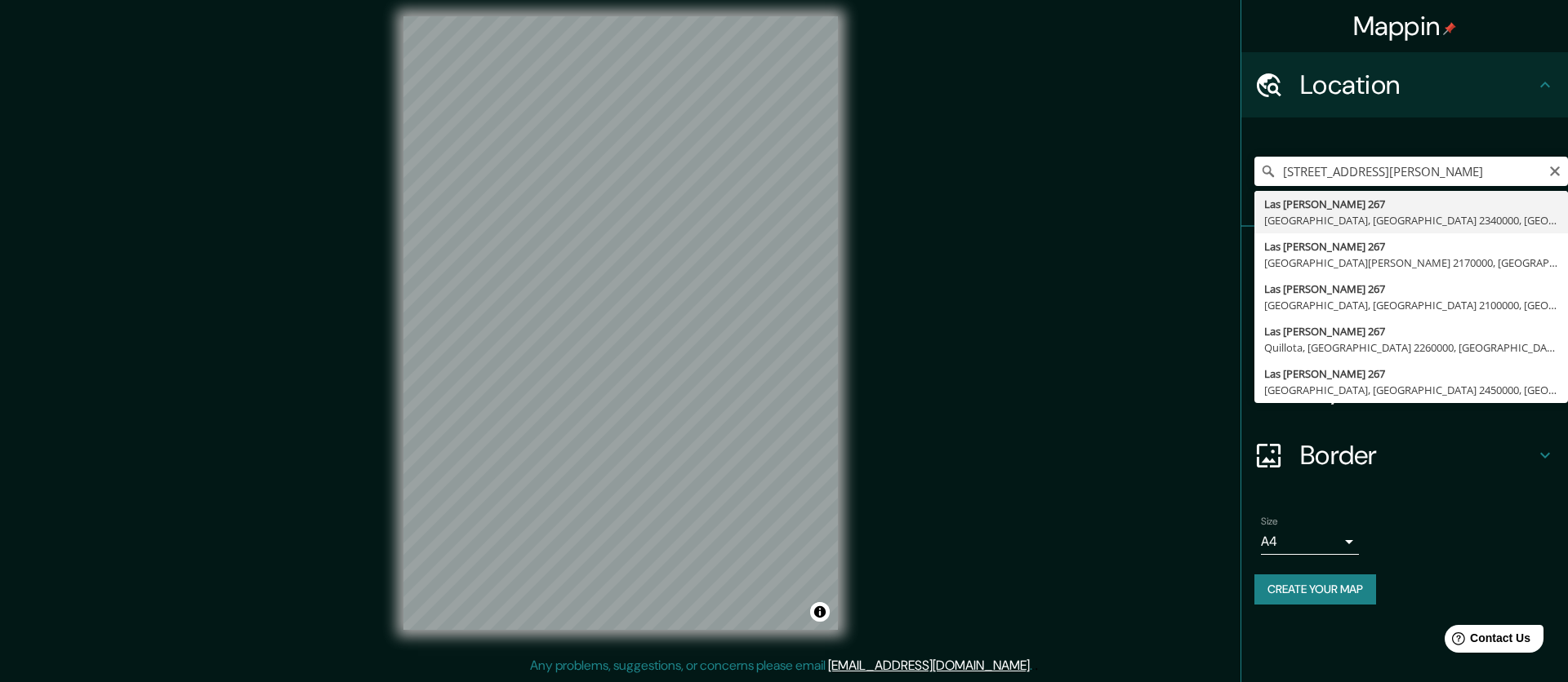
type input "Las Heras 267, Valparaíso, Región de Valparaíso 2340000, Chile"
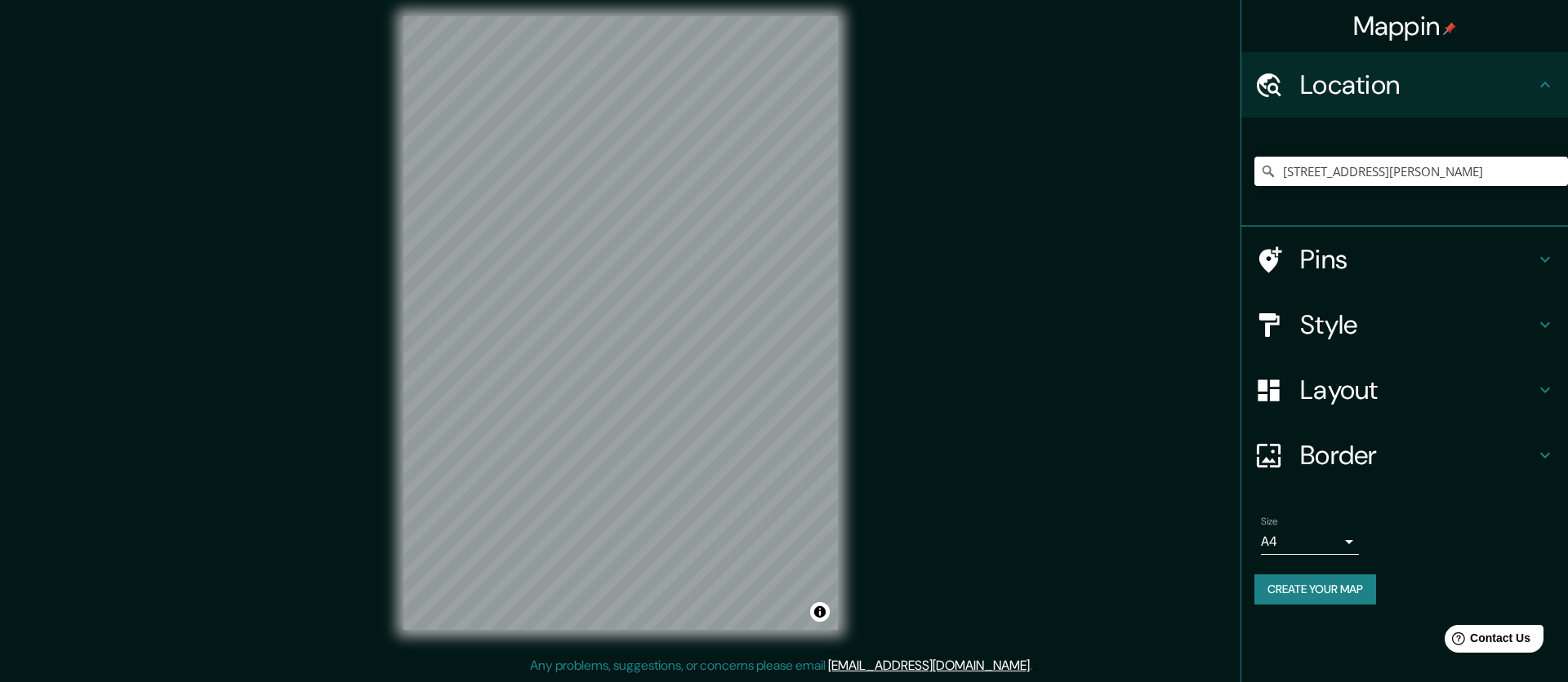
click at [1359, 399] on h4 "Layout" at bounding box center [1417, 390] width 235 height 33
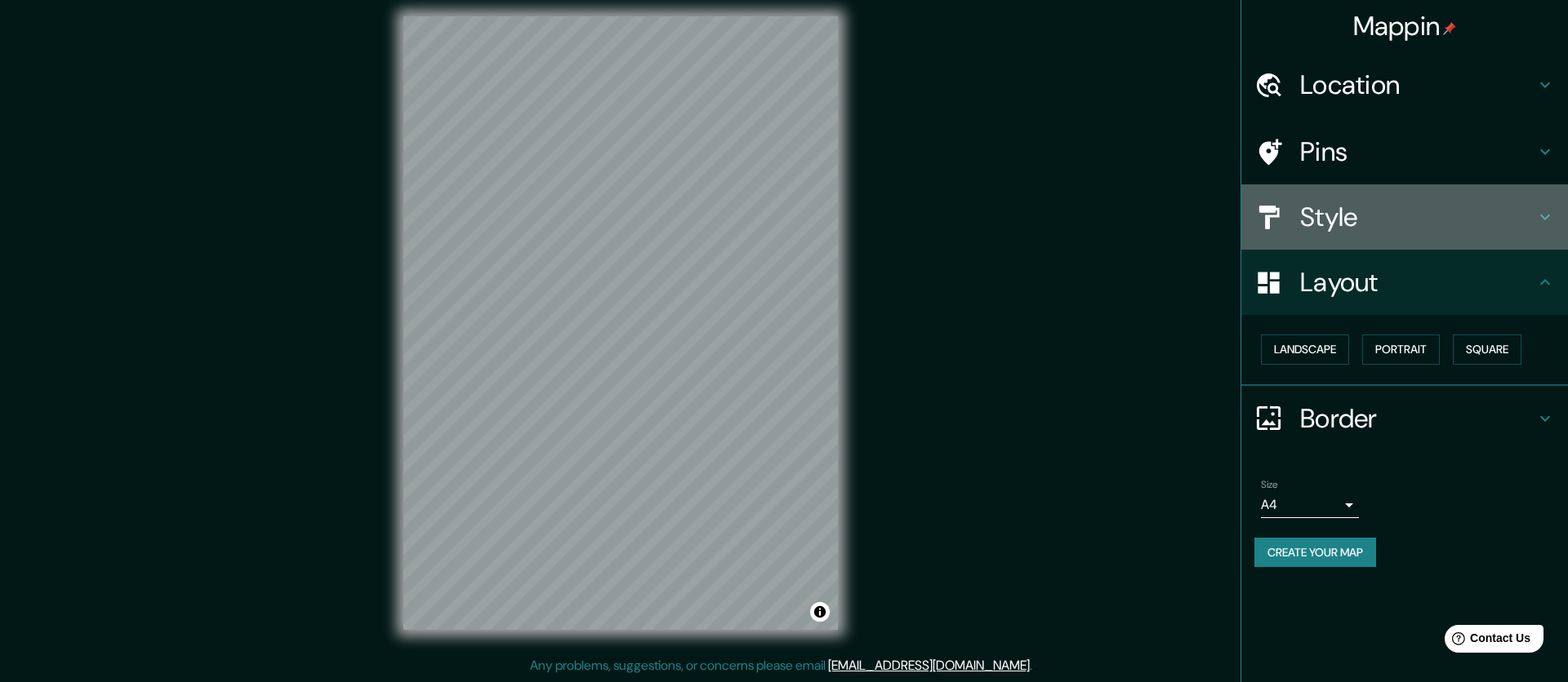
click at [1368, 236] on div "Style" at bounding box center [1404, 216] width 327 height 65
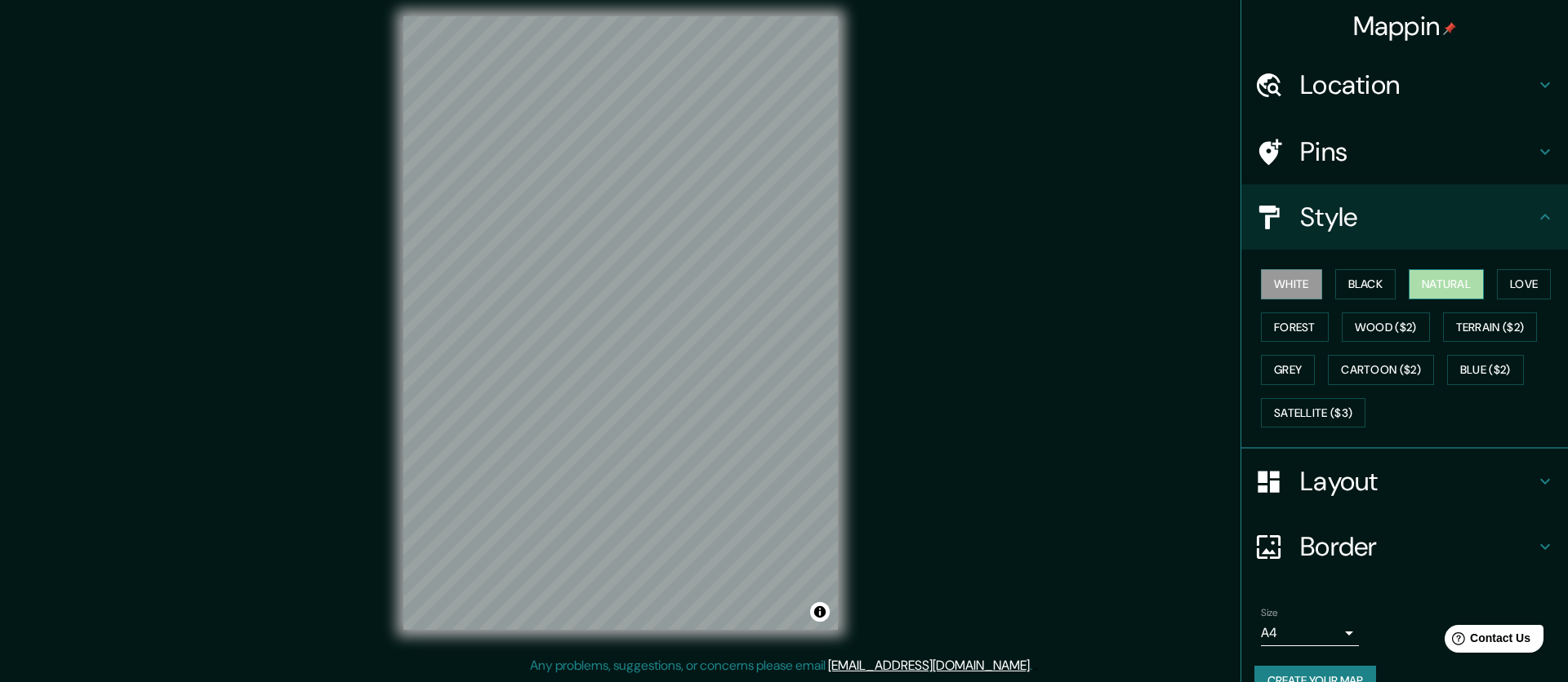
click at [1467, 281] on button "Natural" at bounding box center [1445, 284] width 75 height 30
click at [1326, 674] on button "Create your map" at bounding box center [1315, 680] width 122 height 30
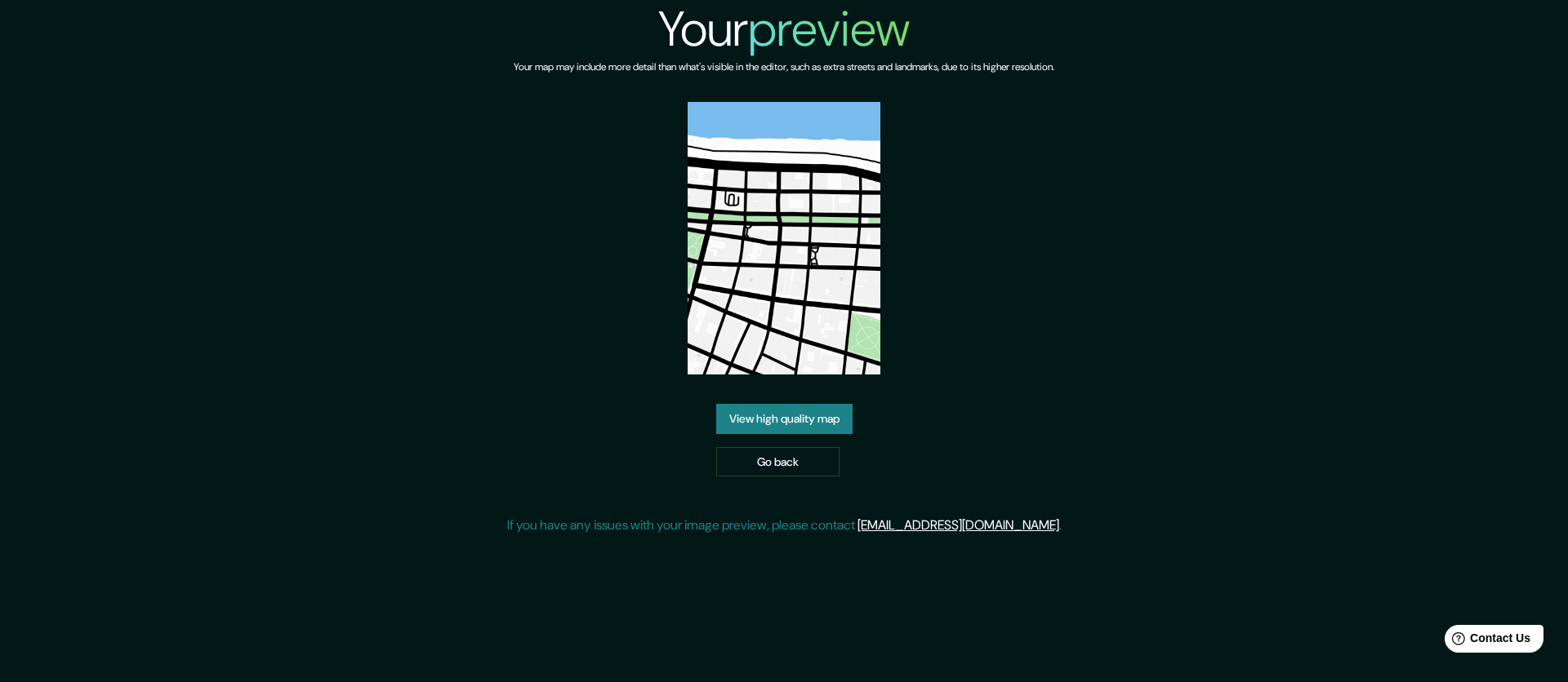
click at [812, 308] on img at bounding box center [784, 238] width 193 height 272
click at [821, 424] on link "View high quality map" at bounding box center [784, 419] width 137 height 30
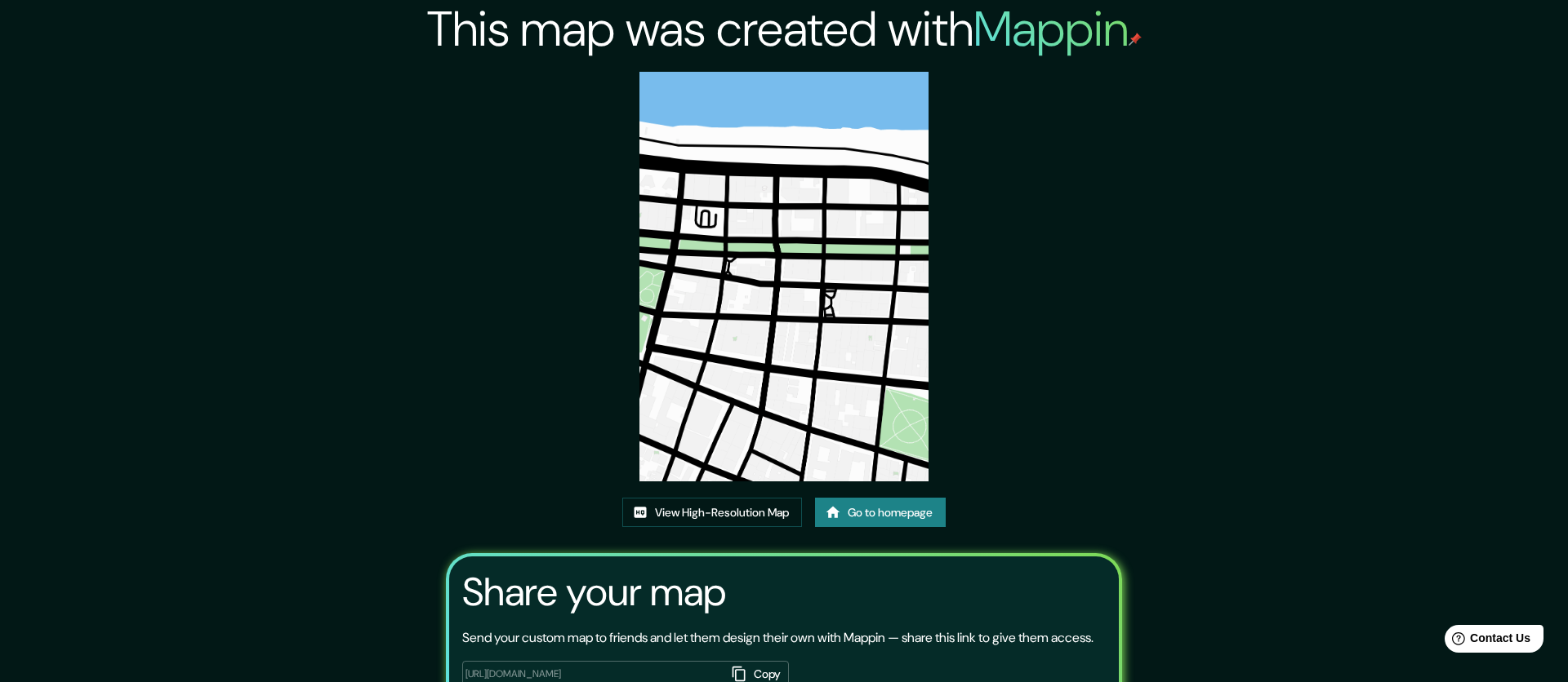
click at [775, 304] on img at bounding box center [784, 276] width 290 height 410
click at [680, 517] on link "View High-Resolution Map" at bounding box center [712, 513] width 179 height 30
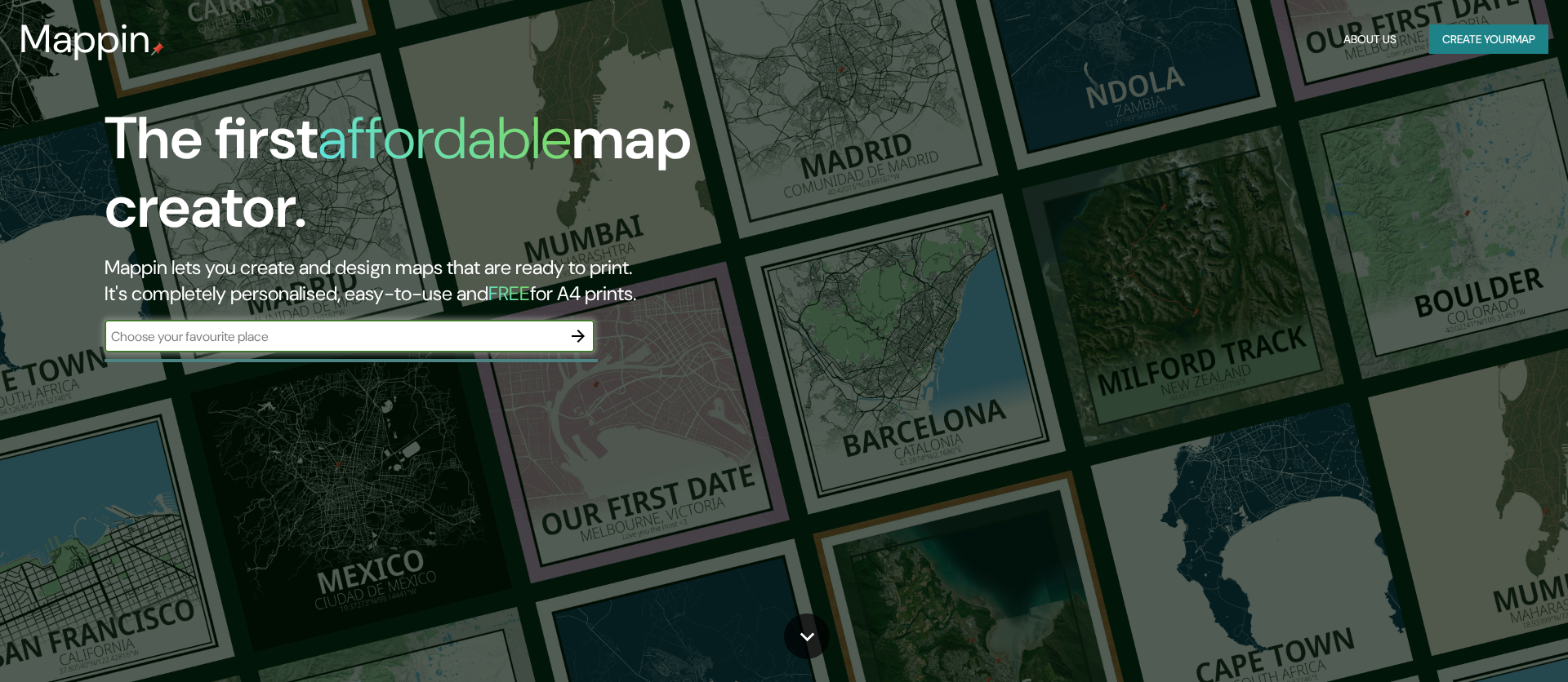
click at [384, 328] on input "text" at bounding box center [333, 336] width 457 height 19
type input "Av. [STREET_ADDRESS]"
click at [580, 327] on icon "button" at bounding box center [578, 336] width 20 height 20
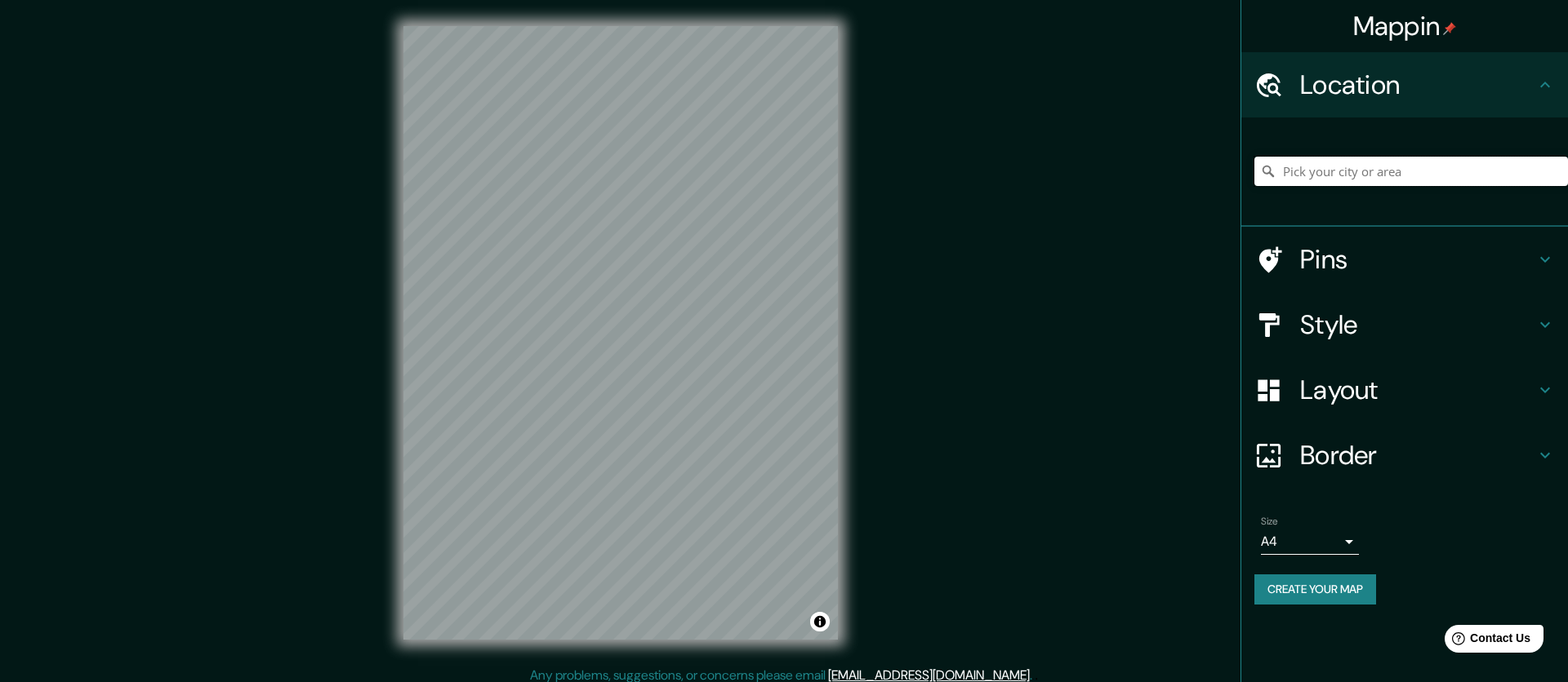
click at [1304, 174] on input "Pick your city or area" at bounding box center [1411, 171] width 314 height 30
paste input "Av. Concón Reñaca 241, 2510121 Concón, Valparaíso"
type input "Avenida Concón Reñaca 241, Concón, Región de Valparaíso 2510000, Chile"
click at [1398, 397] on h4 "Layout" at bounding box center [1417, 390] width 235 height 33
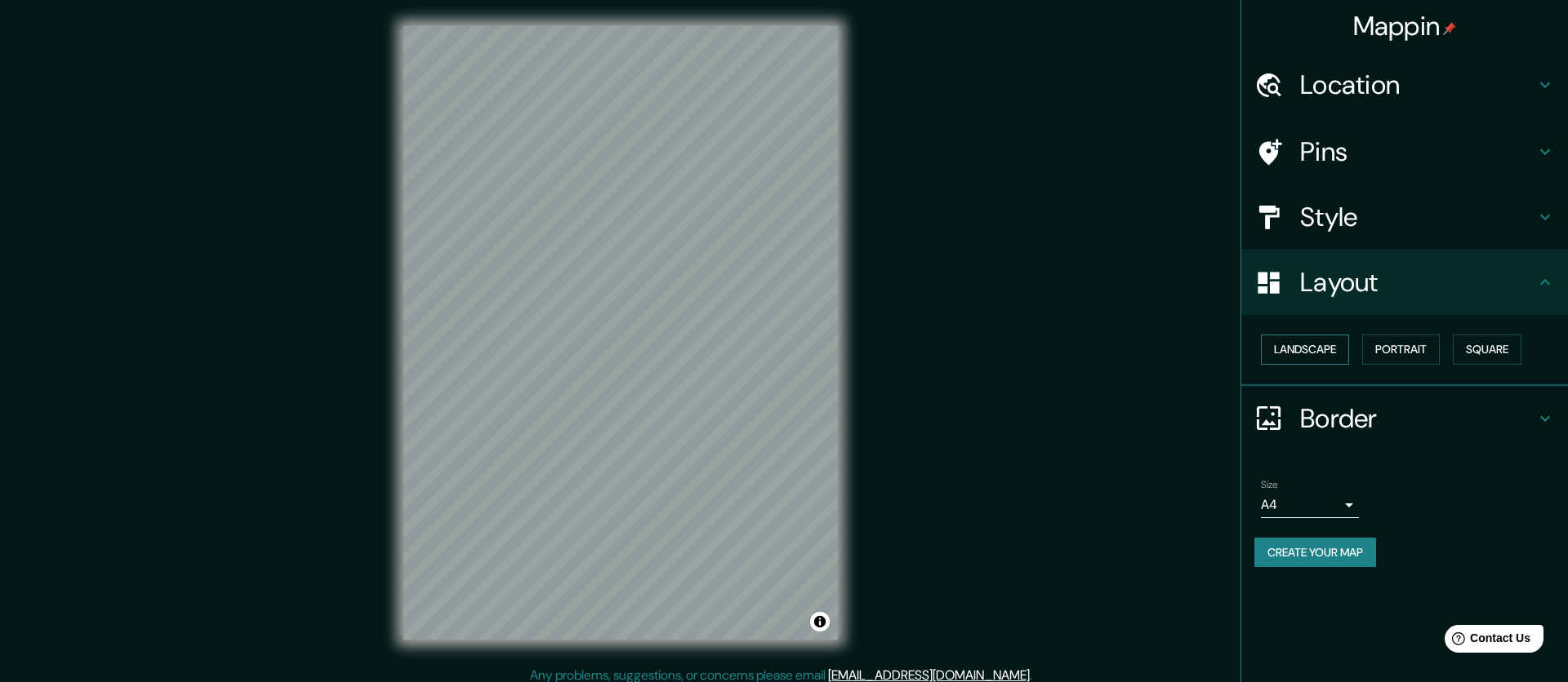
drag, startPoint x: 1315, startPoint y: 352, endPoint x: 1341, endPoint y: 348, distance: 26.3
click at [1315, 352] on button "Landscape" at bounding box center [1305, 350] width 88 height 30
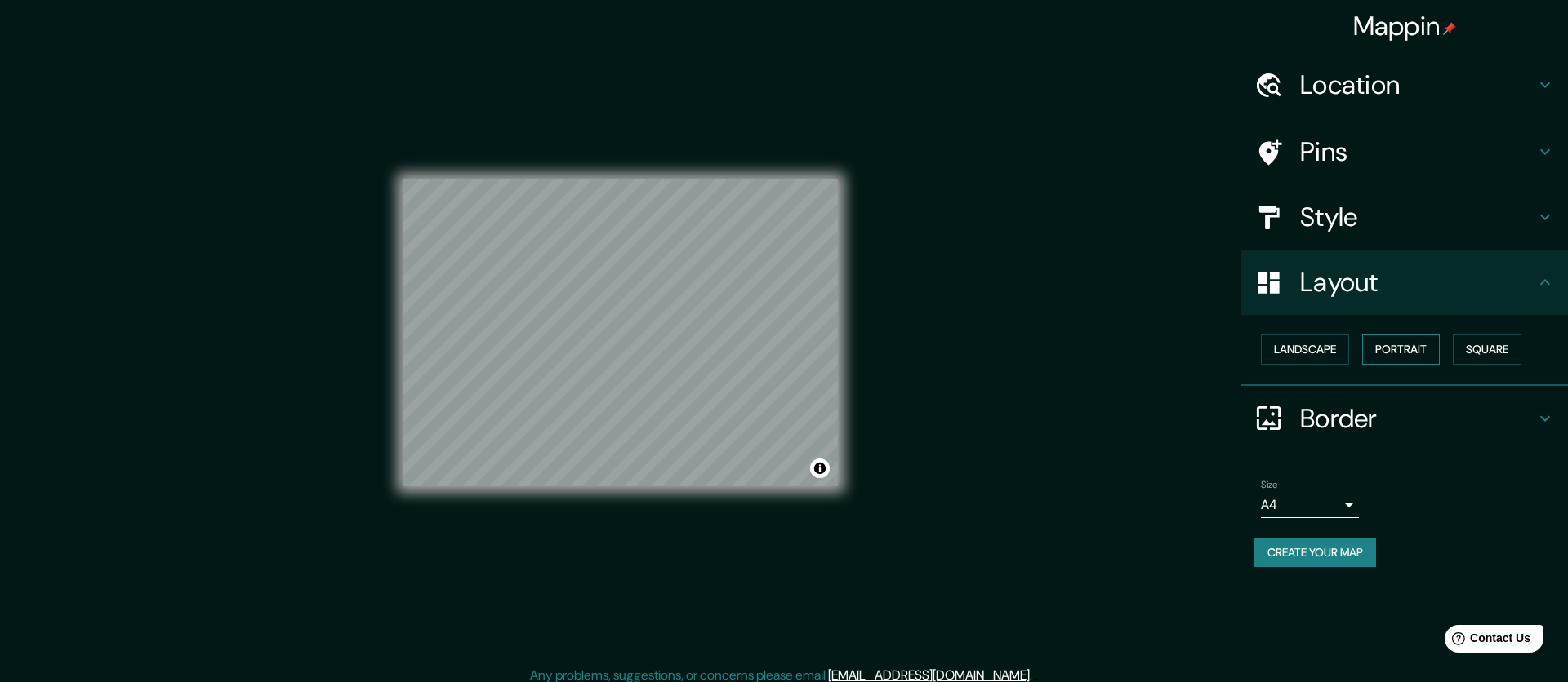
click at [1402, 361] on button "Portrait" at bounding box center [1401, 350] width 77 height 30
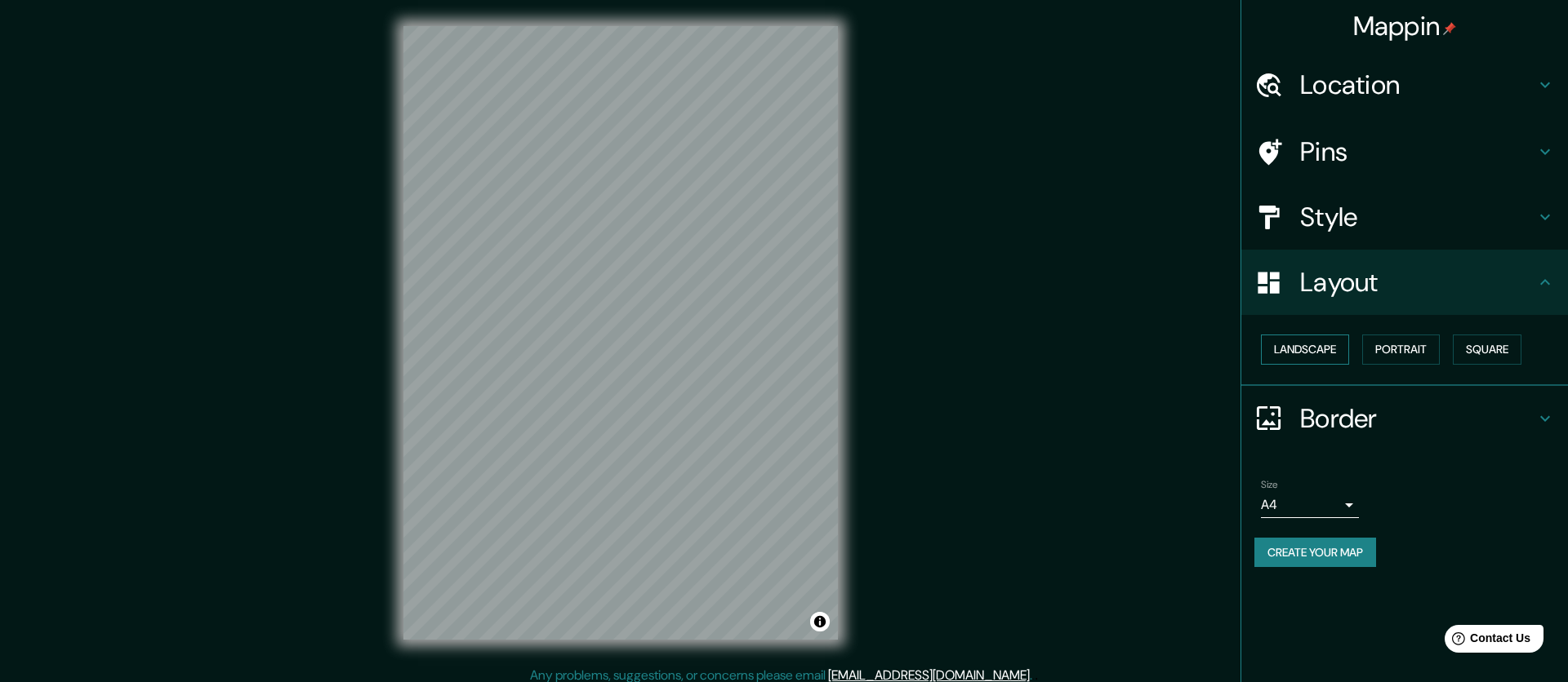
click at [1319, 350] on button "Landscape" at bounding box center [1305, 350] width 88 height 30
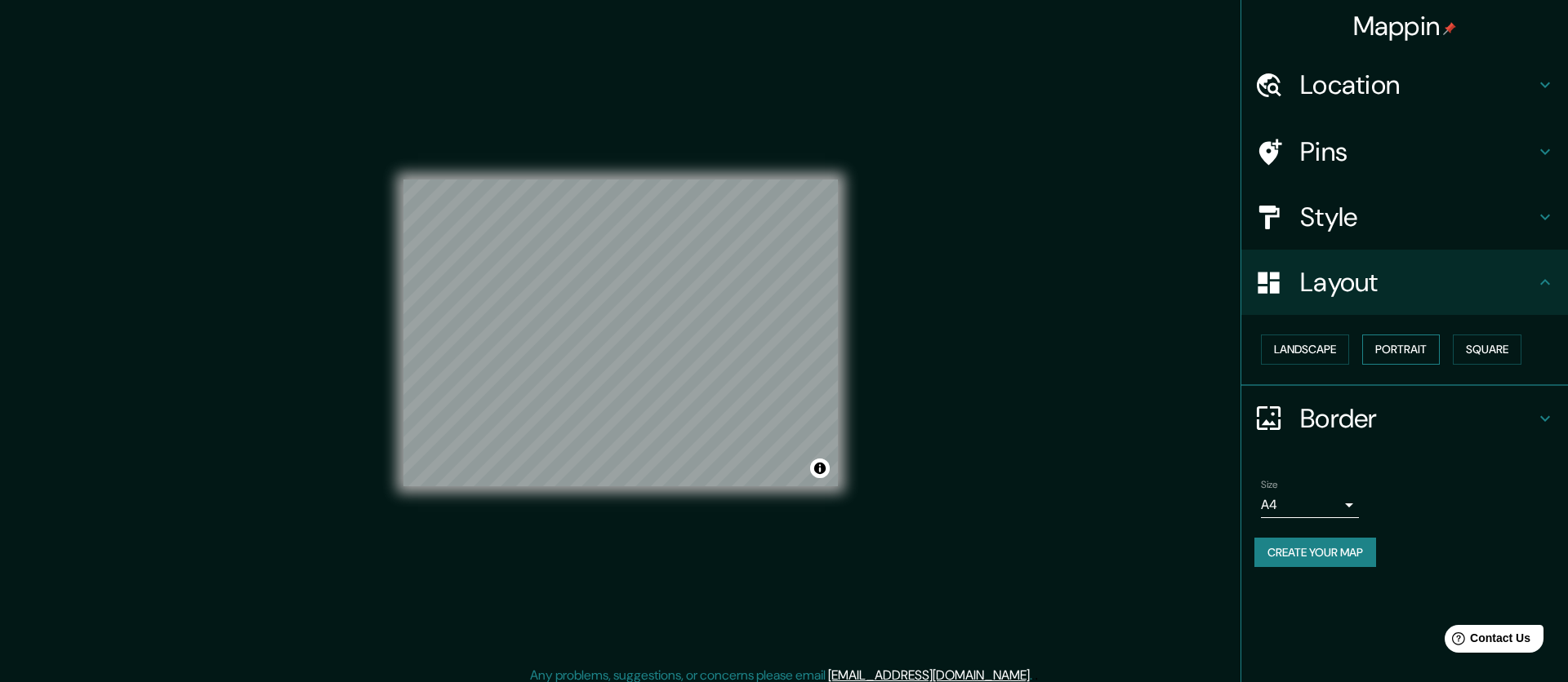
click at [1426, 357] on button "Portrait" at bounding box center [1401, 350] width 77 height 30
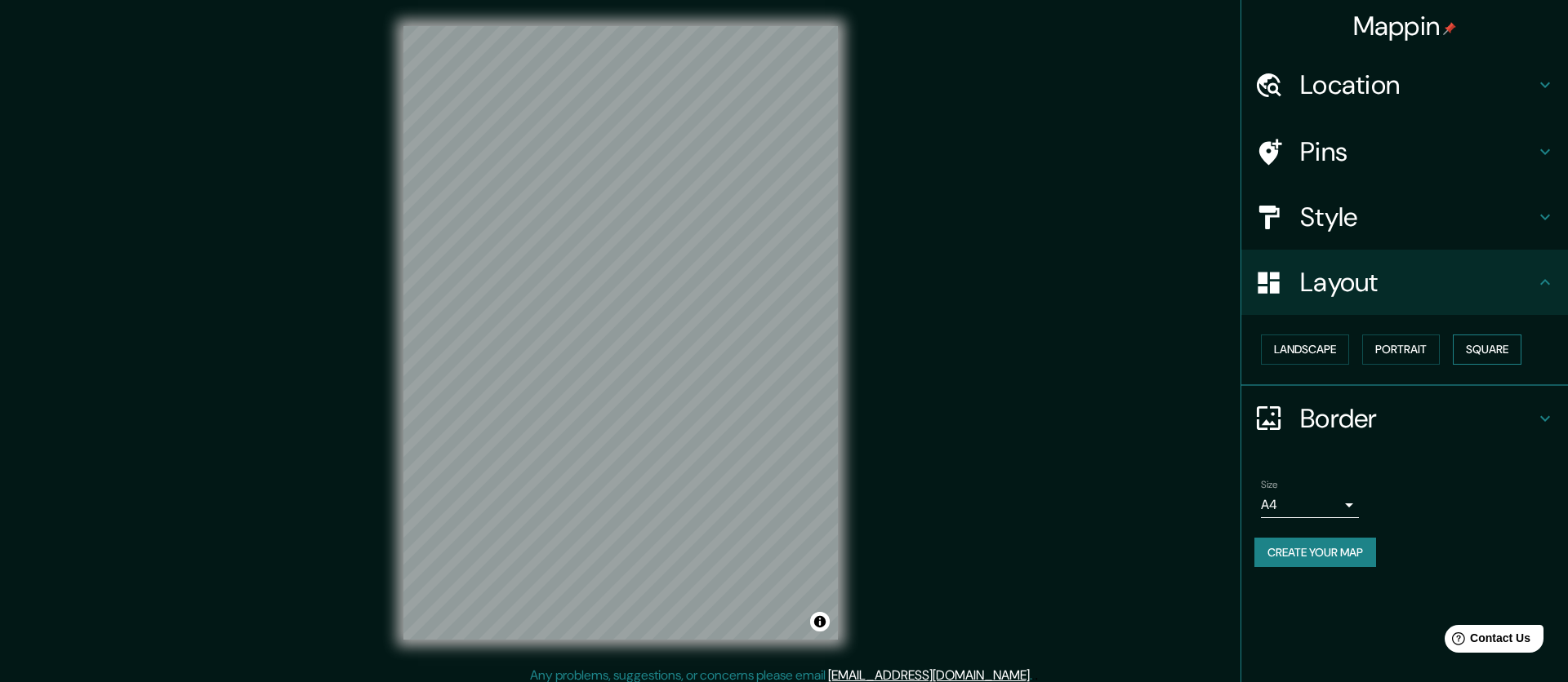
click at [1469, 361] on button "Square" at bounding box center [1487, 350] width 68 height 30
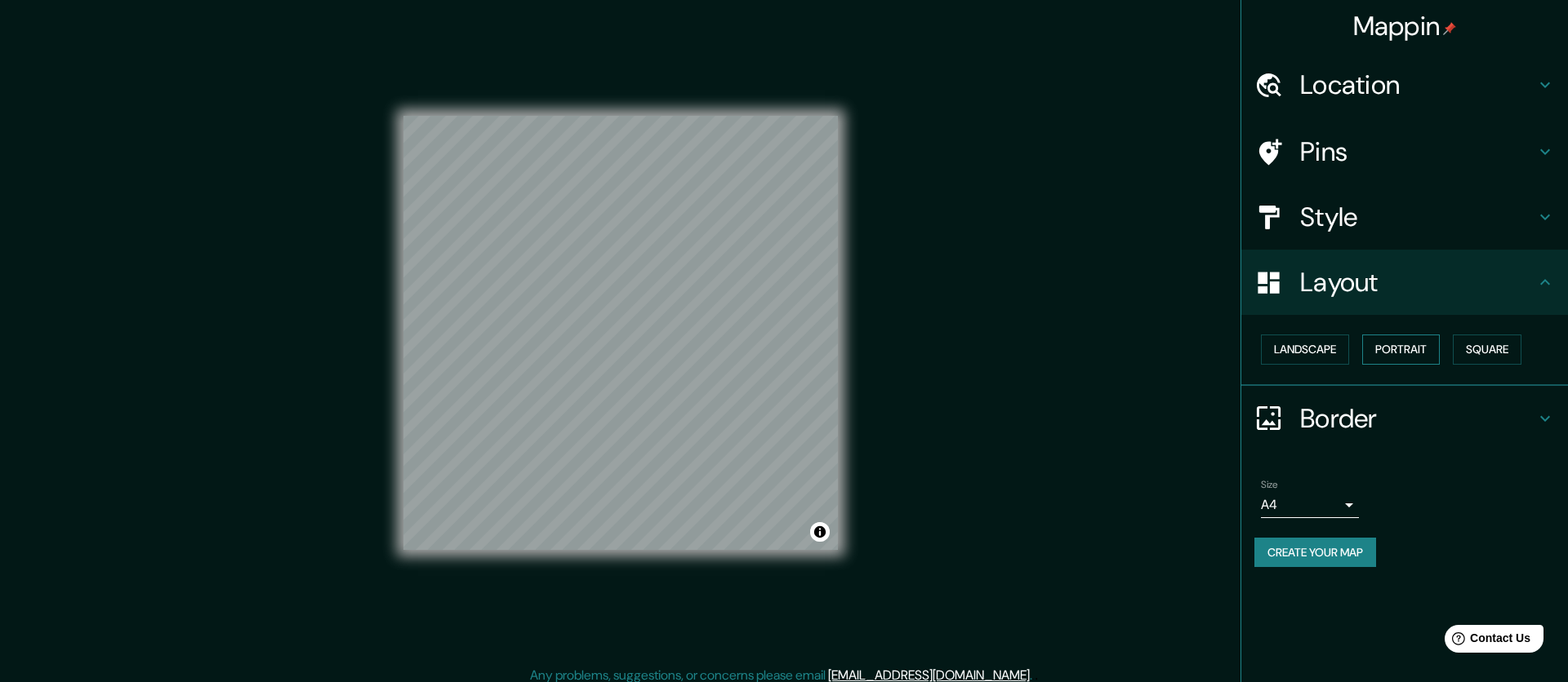
click at [1421, 354] on button "Portrait" at bounding box center [1401, 350] width 77 height 30
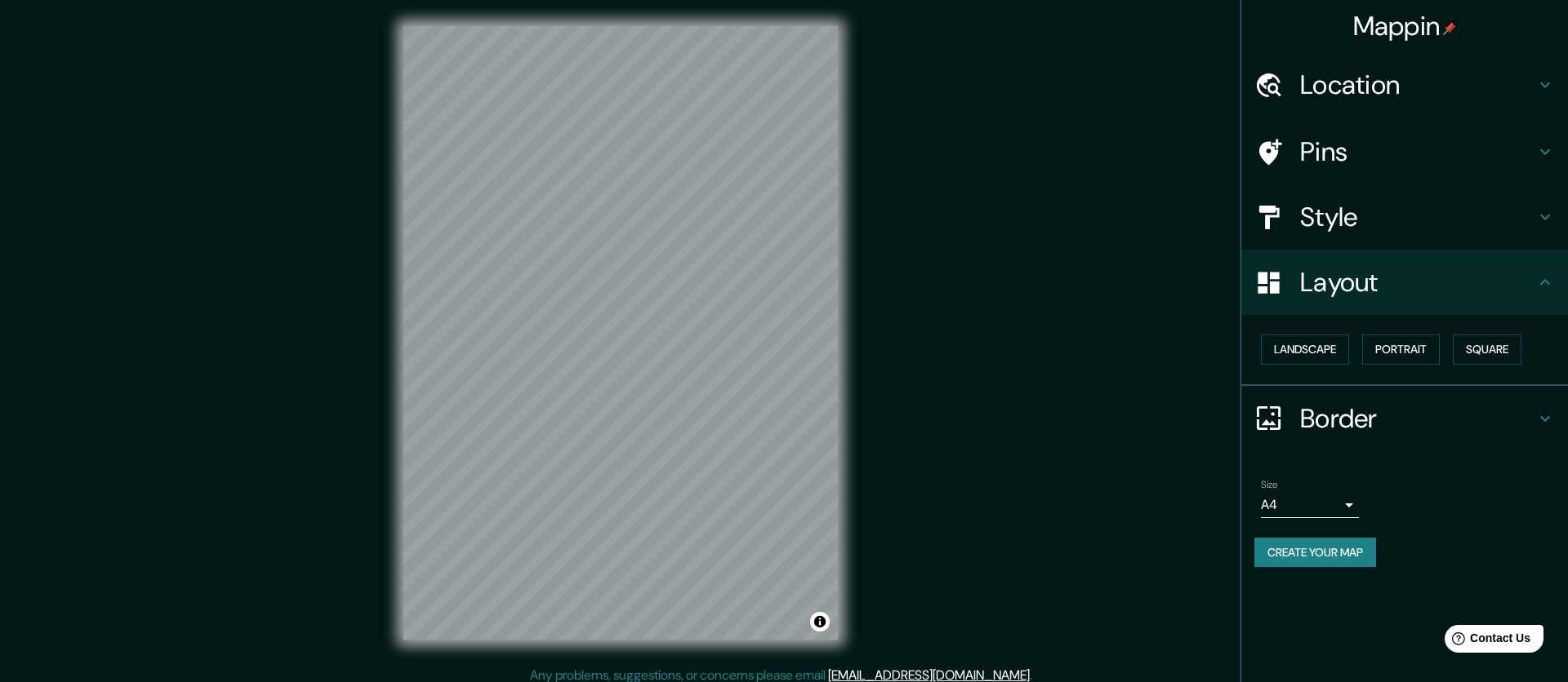
click at [1384, 155] on h4 "Pins" at bounding box center [1417, 152] width 235 height 33
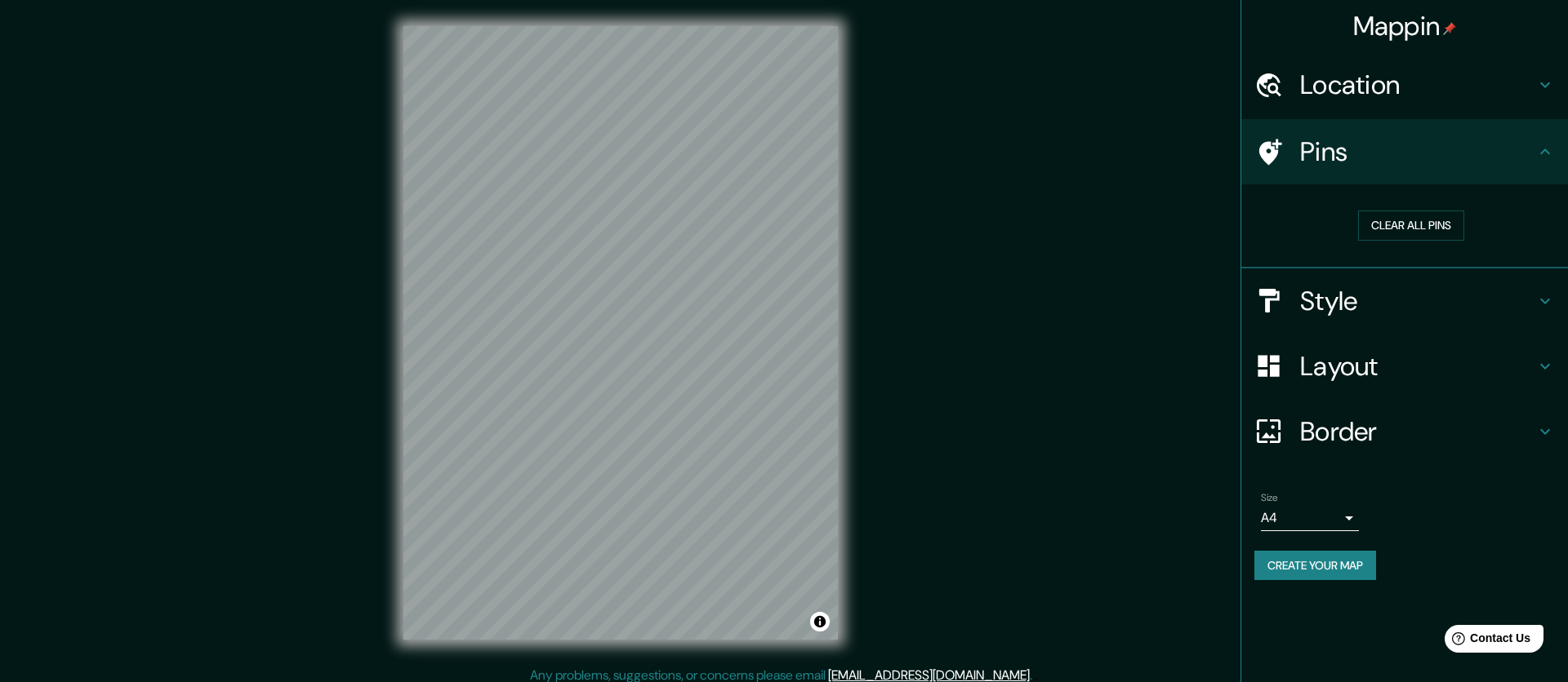
click at [1408, 303] on h4 "Style" at bounding box center [1417, 301] width 235 height 33
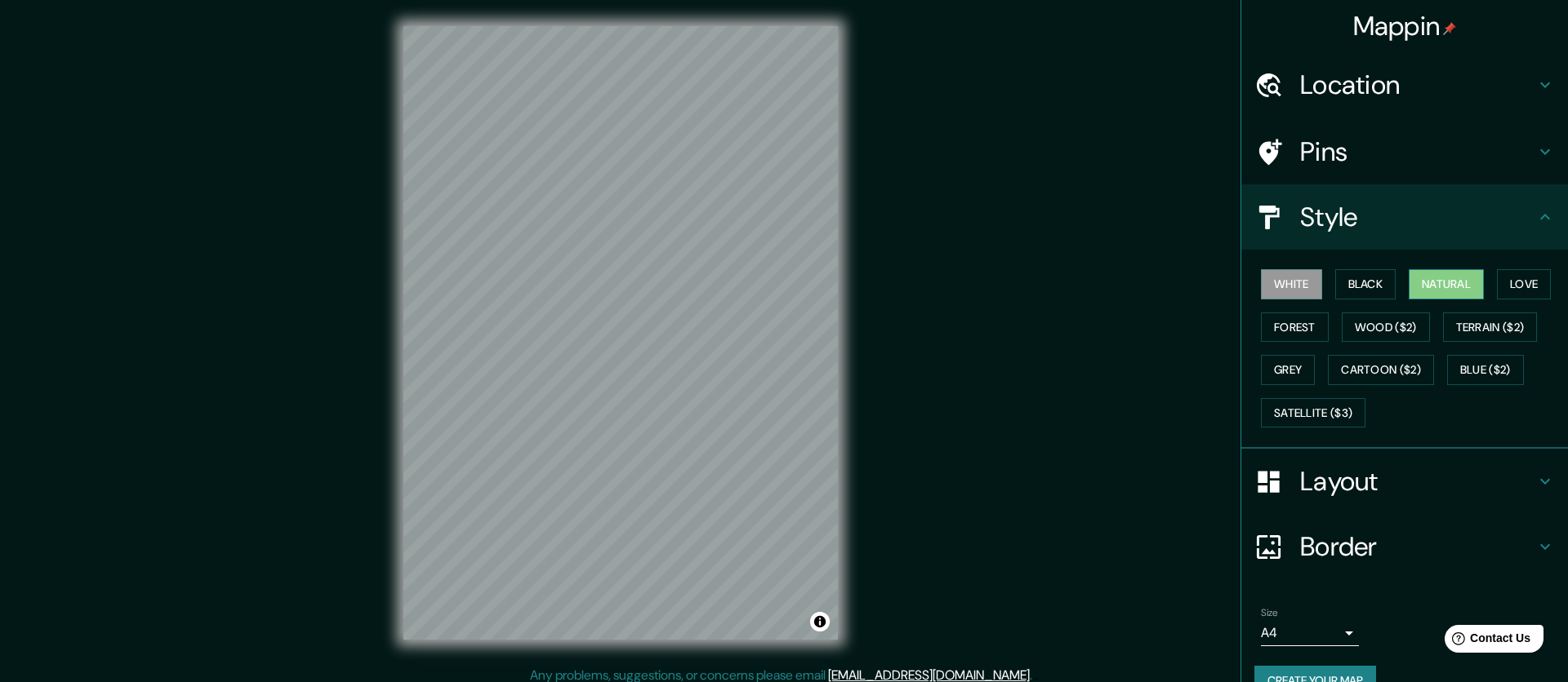
click at [1459, 278] on button "Natural" at bounding box center [1445, 284] width 75 height 30
click at [1356, 171] on div "Pins" at bounding box center [1404, 151] width 327 height 65
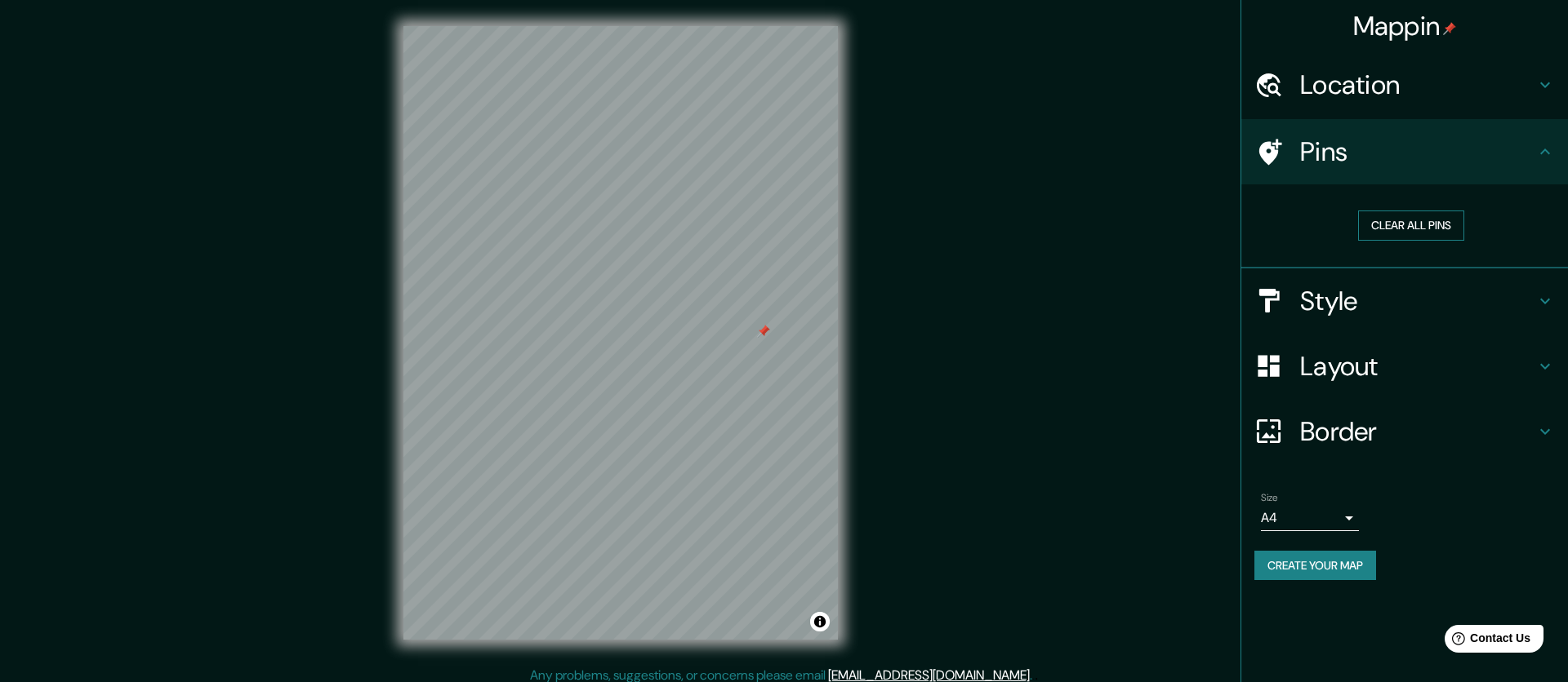
click at [1388, 219] on button "Clear all pins" at bounding box center [1411, 225] width 106 height 30
click at [1389, 222] on button "Clear all pins" at bounding box center [1411, 225] width 106 height 30
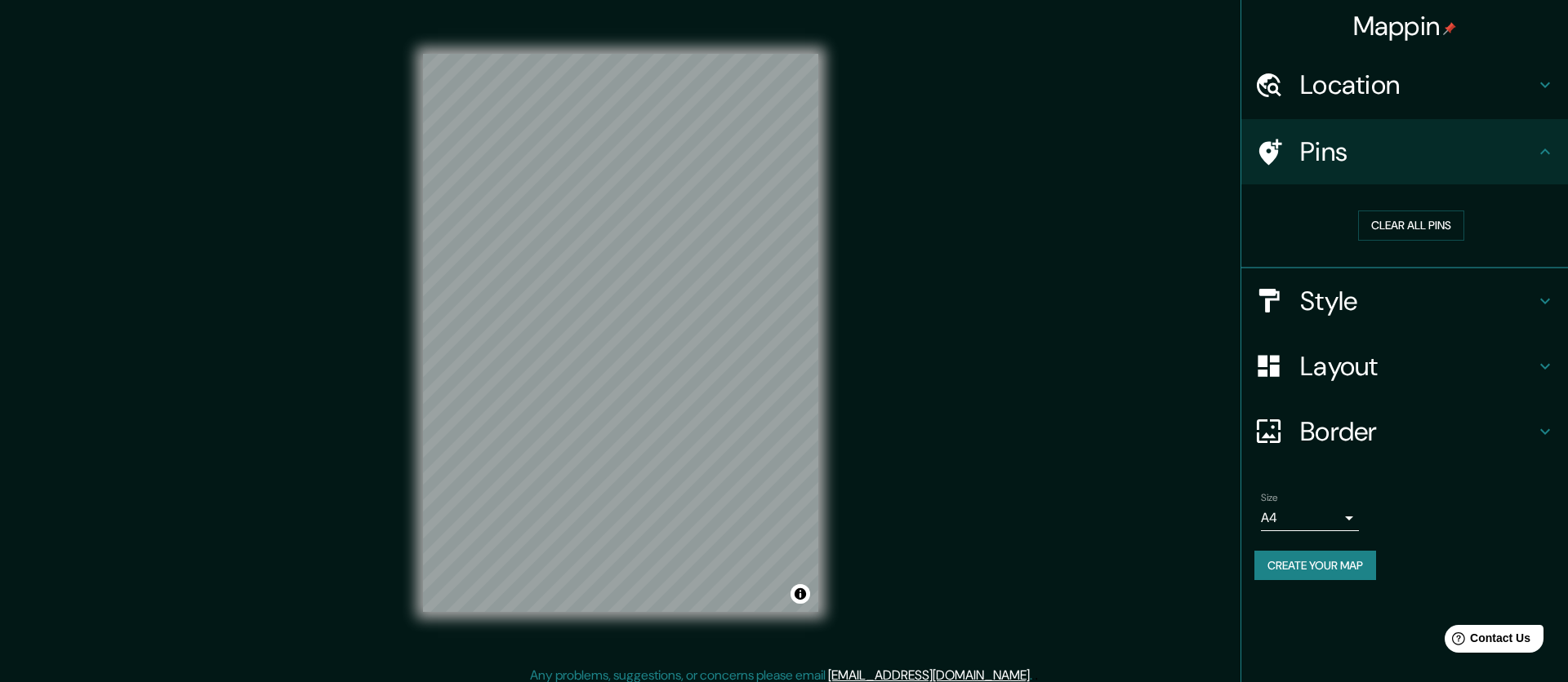
click at [1291, 559] on button "Create your map" at bounding box center [1315, 566] width 122 height 30
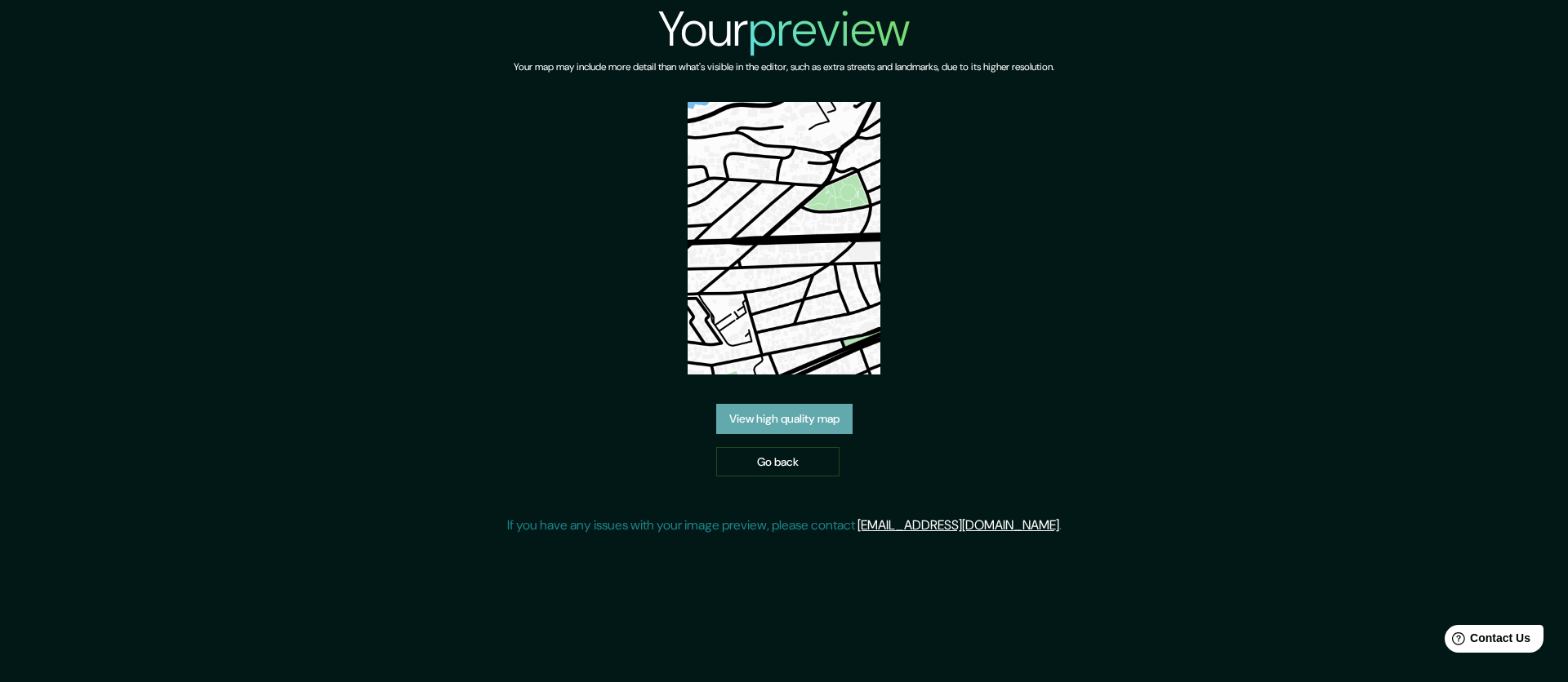
click at [819, 404] on link "View high quality map" at bounding box center [784, 419] width 137 height 30
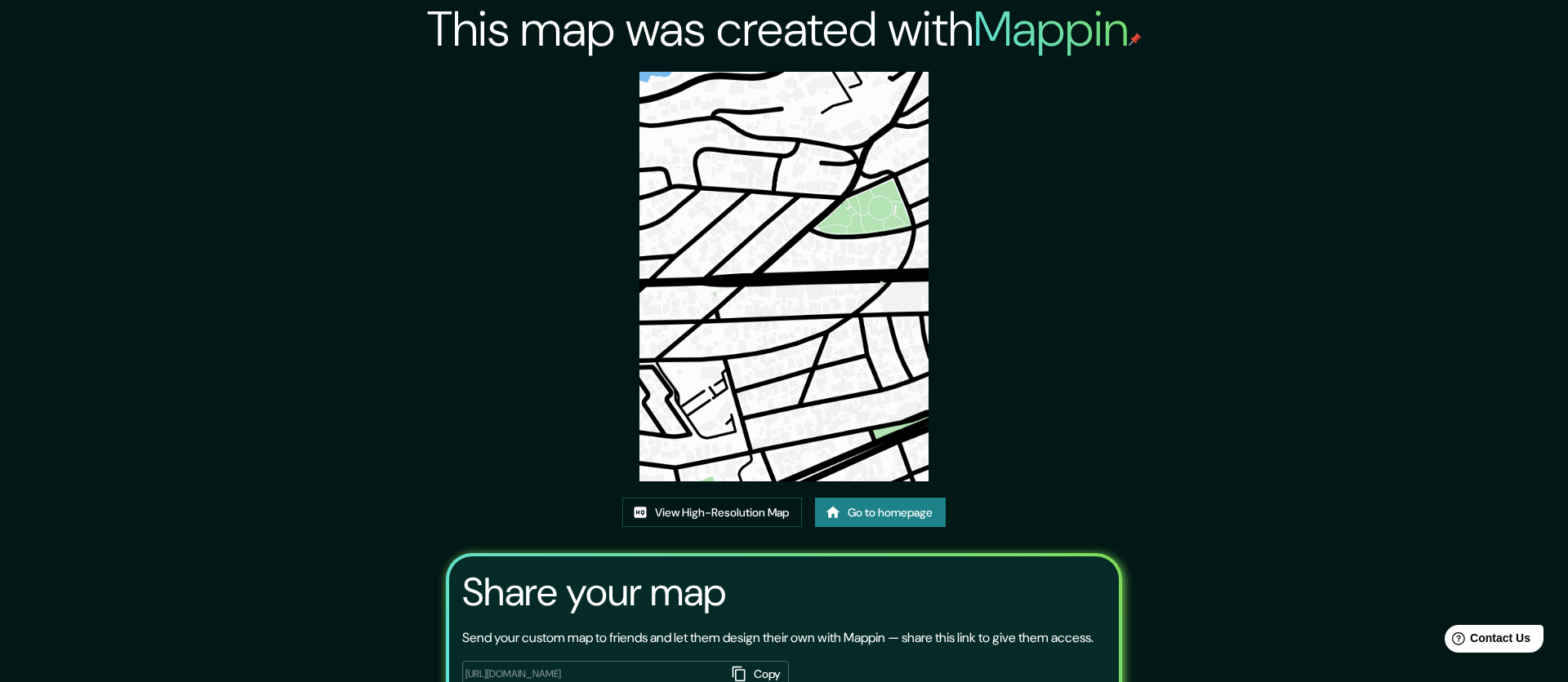
click at [761, 123] on img at bounding box center [784, 276] width 290 height 410
click at [690, 512] on link "View High-Resolution Map" at bounding box center [712, 513] width 179 height 30
